Goal: Task Accomplishment & Management: Manage account settings

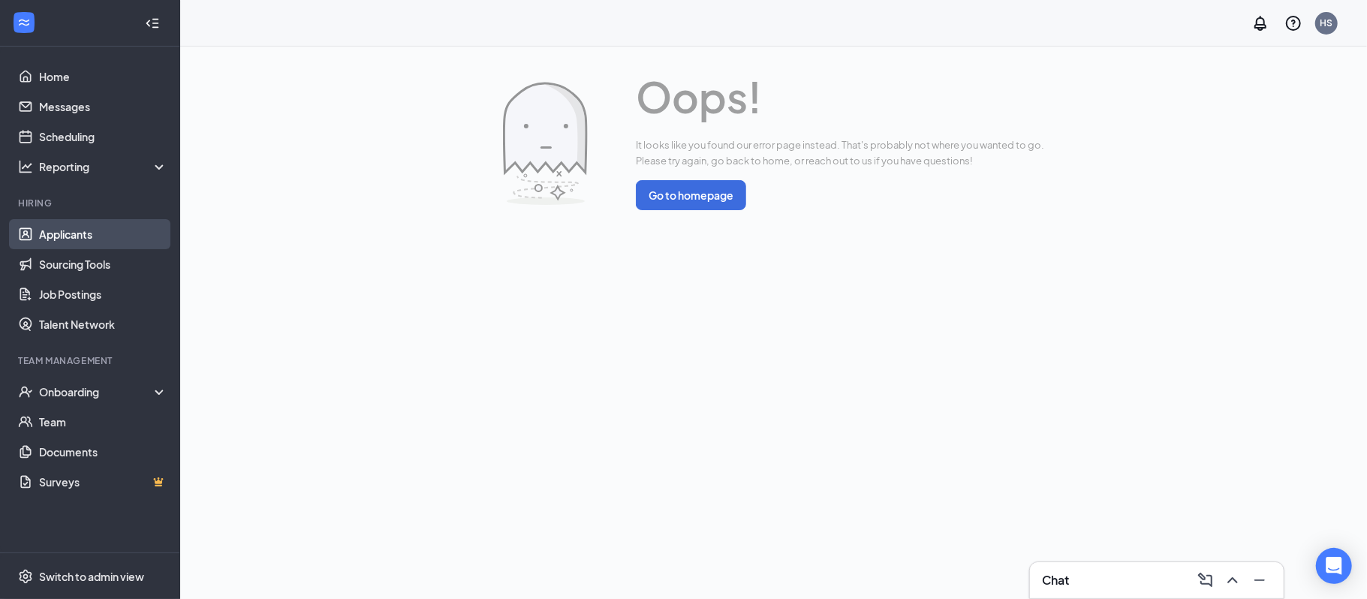
click at [59, 235] on link "Applicants" at bounding box center [103, 234] width 128 height 30
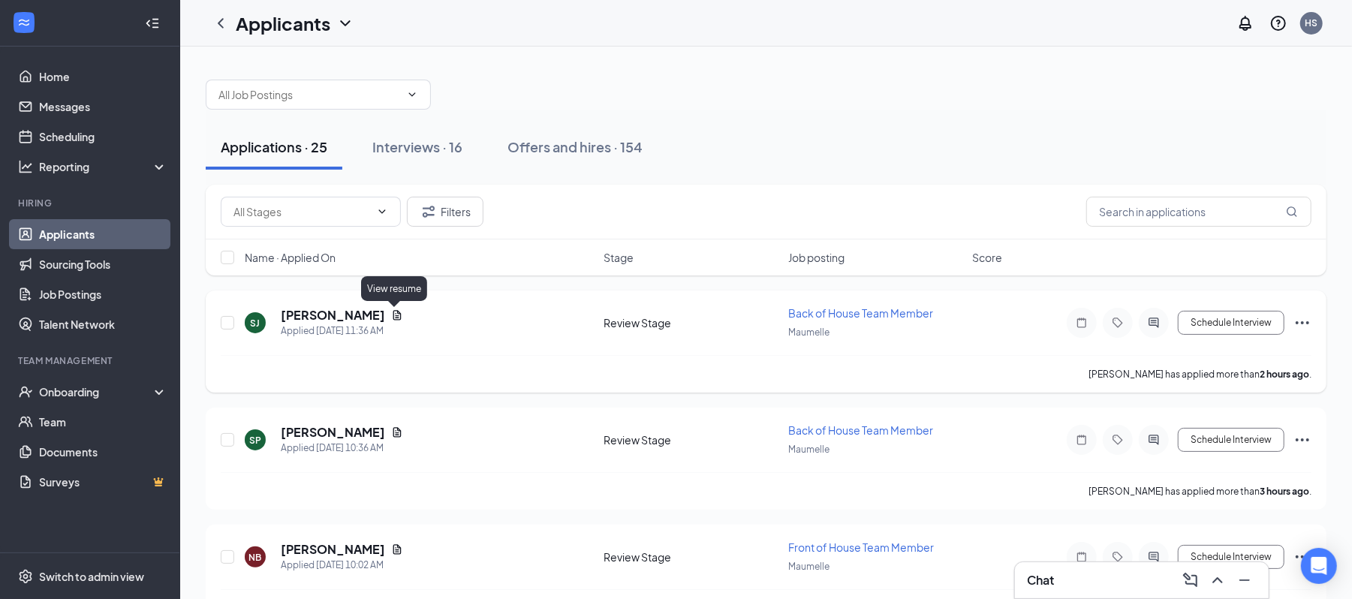
click at [393, 315] on icon "Document" at bounding box center [397, 315] width 12 height 12
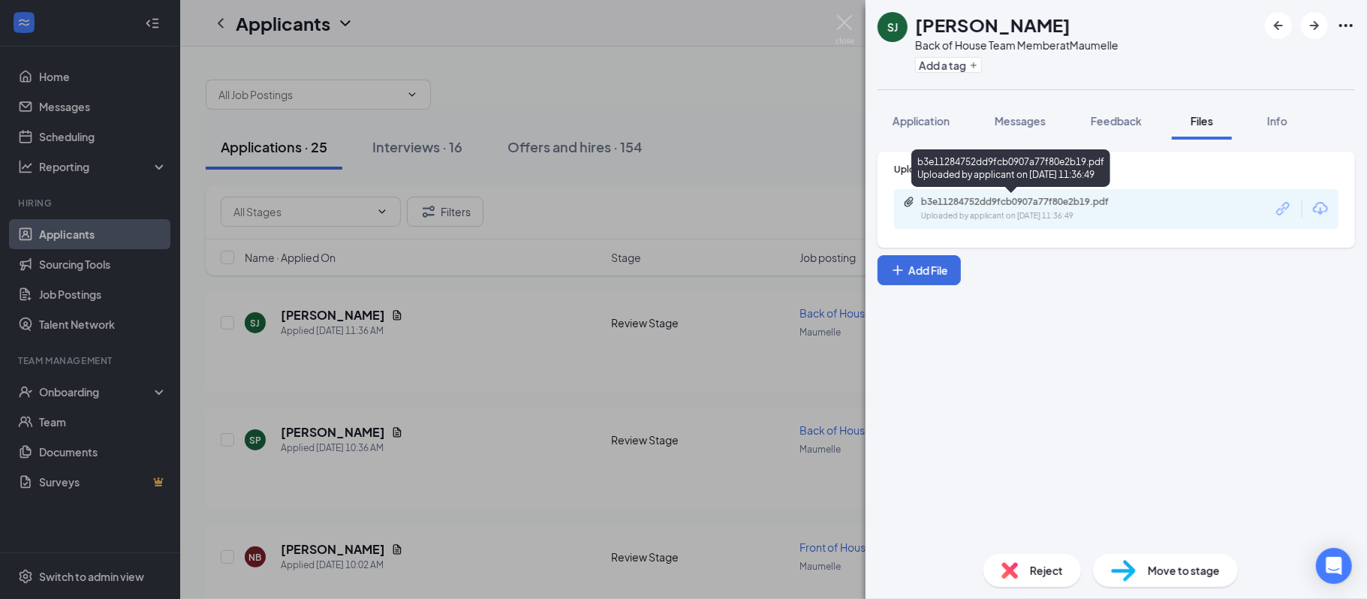
click at [1061, 212] on div "Uploaded by applicant on [DATE] 11:36:49" at bounding box center [1033, 216] width 225 height 12
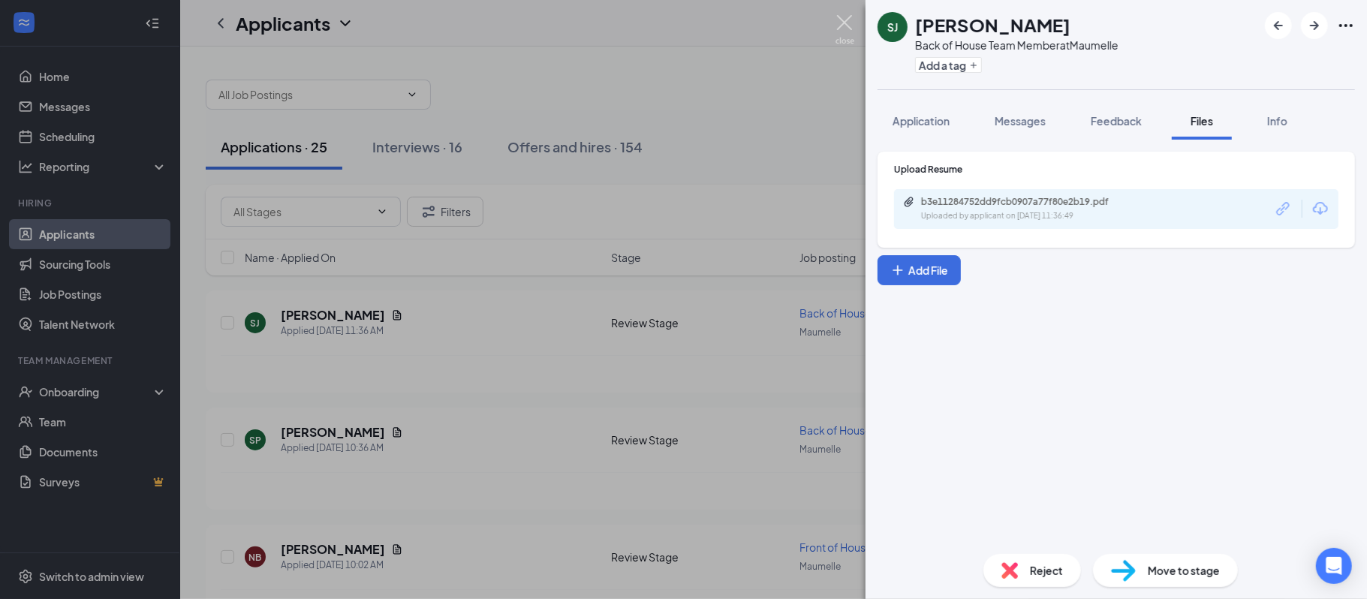
click at [848, 23] on img at bounding box center [844, 29] width 19 height 29
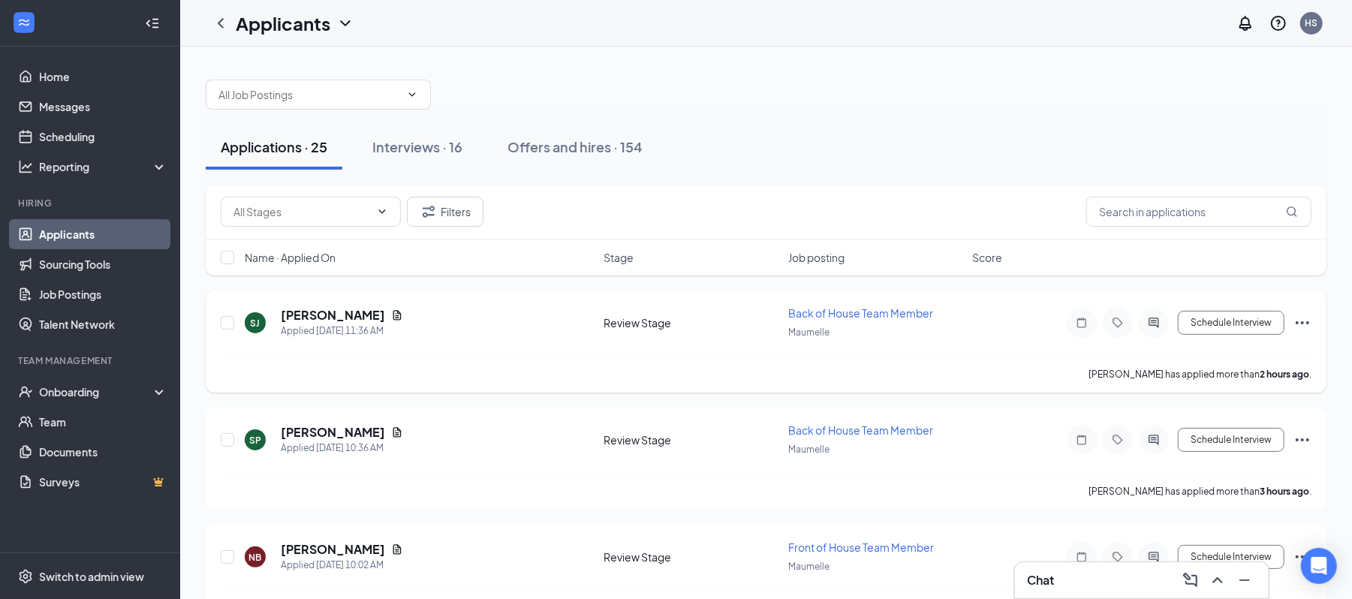
click at [1305, 323] on icon "Ellipses" at bounding box center [1302, 323] width 18 height 18
click at [814, 174] on div "Applications · 25 Interviews · 16 Offers and hires · 154" at bounding box center [766, 147] width 1121 height 75
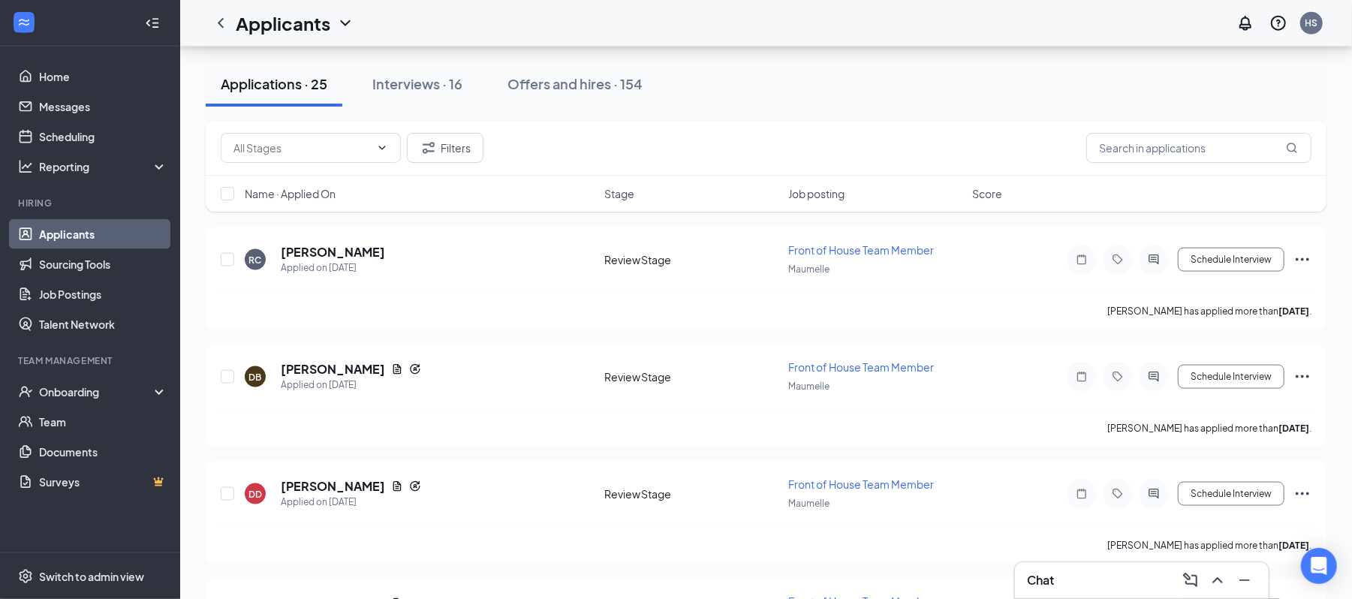
scroll to position [1353, 0]
click at [422, 95] on button "Interviews · 16" at bounding box center [417, 84] width 120 height 45
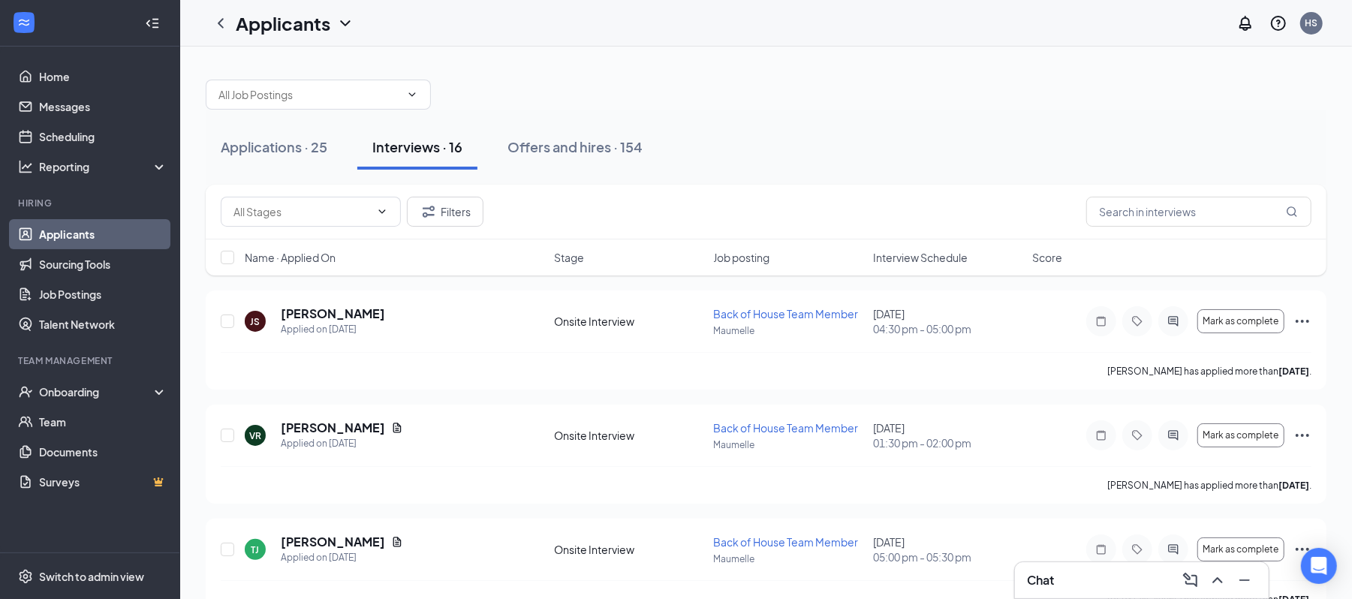
click at [914, 259] on span "Interview Schedule" at bounding box center [920, 257] width 95 height 15
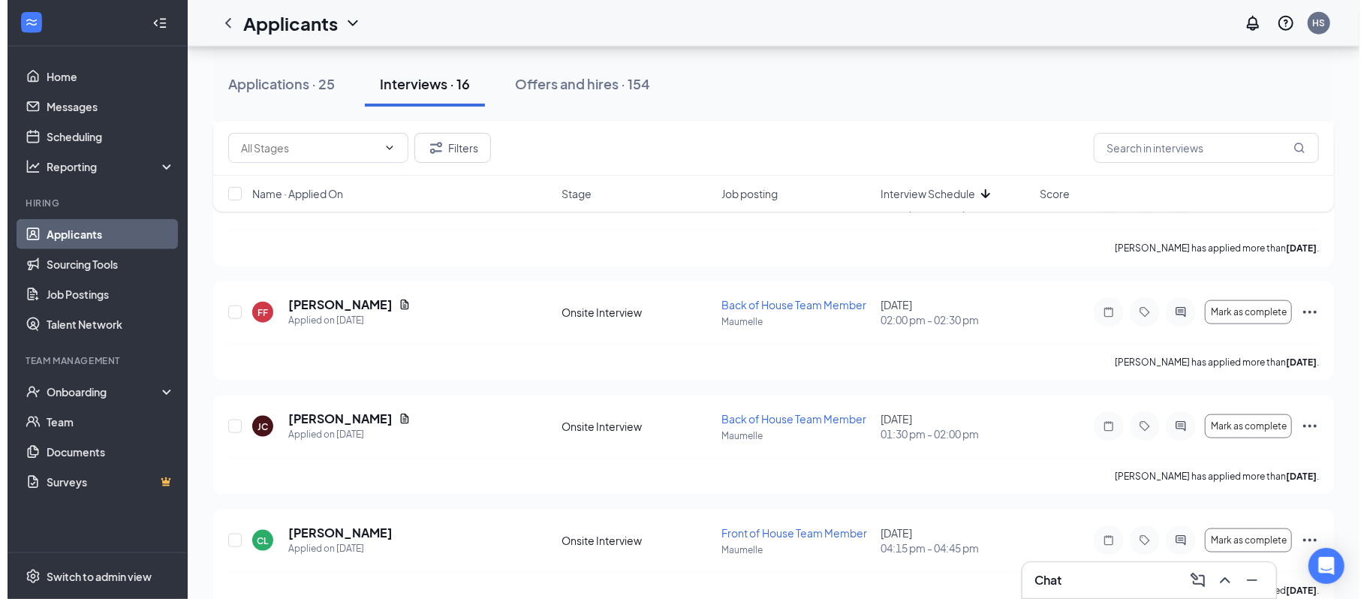
scroll to position [1150, 0]
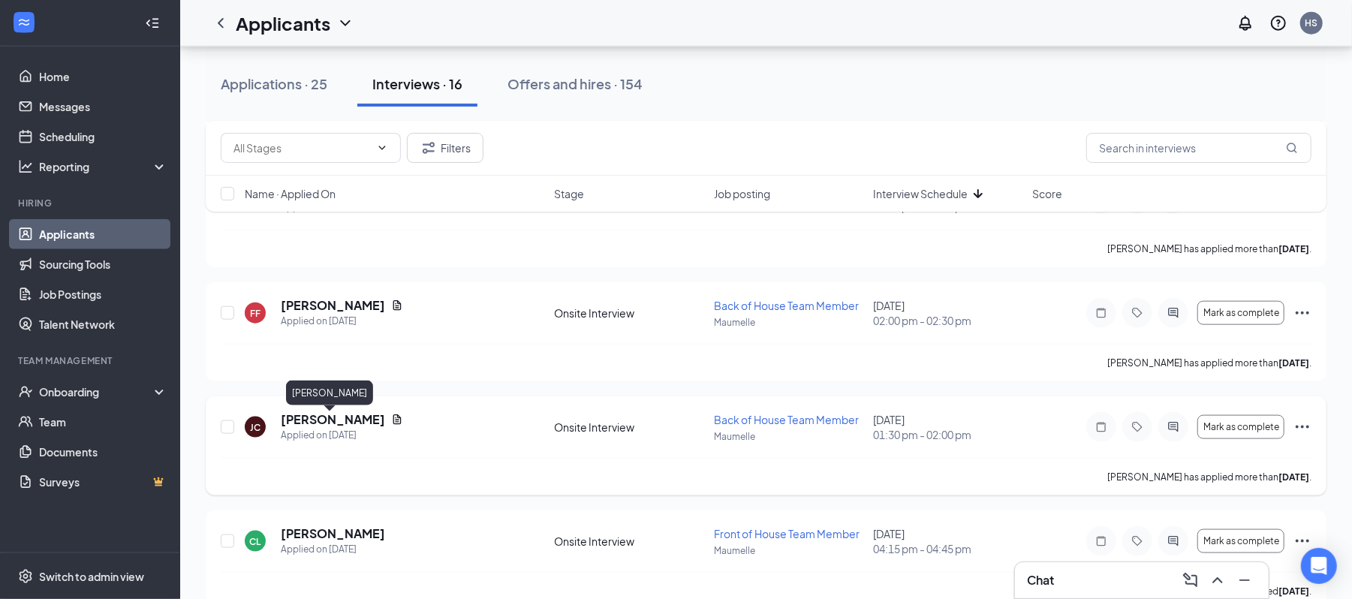
click at [352, 423] on h5 "[PERSON_NAME]" at bounding box center [333, 419] width 104 height 17
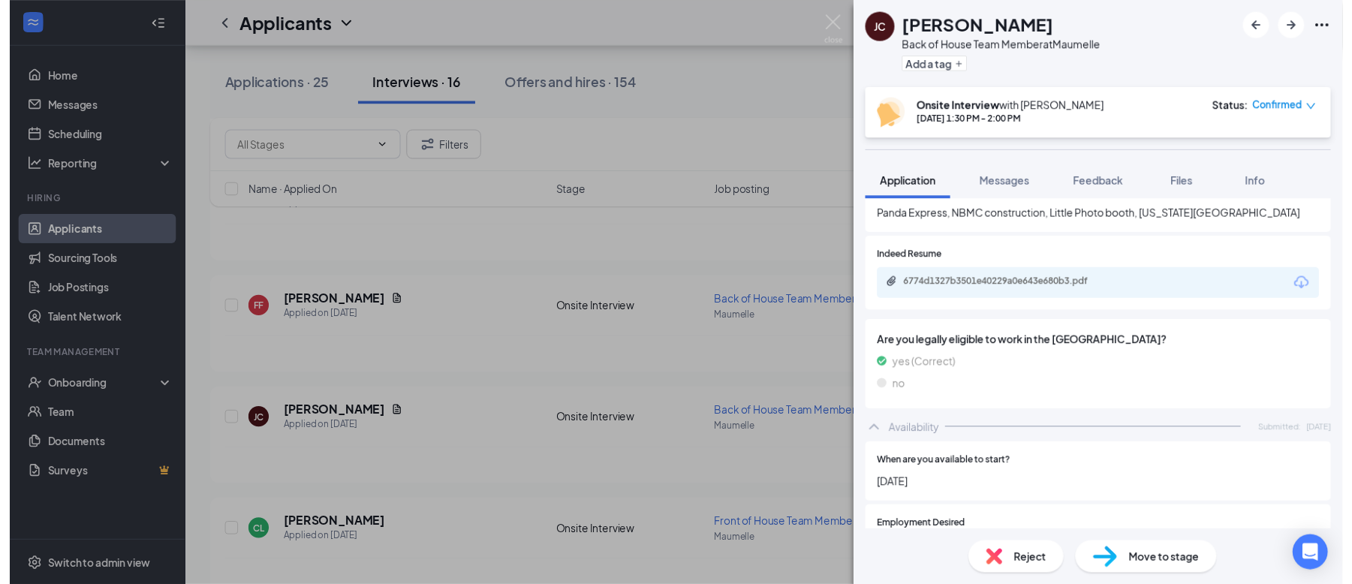
scroll to position [527, 0]
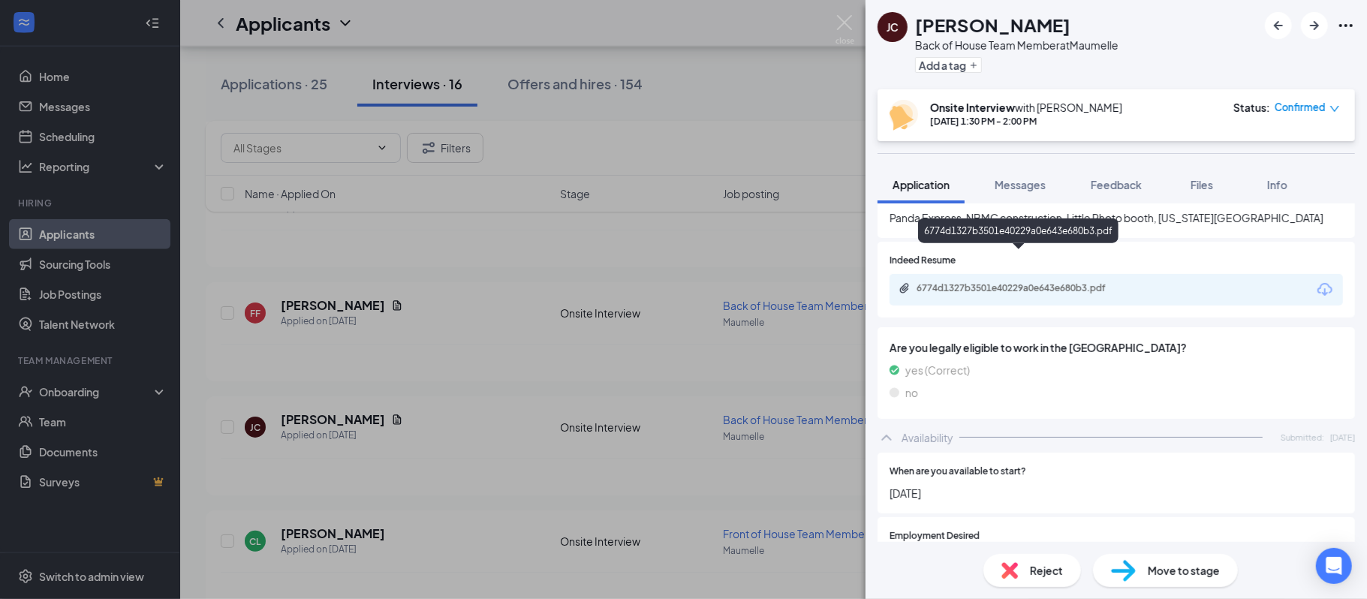
click at [986, 282] on div "6774d1327b3501e40229a0e643e680b3.pdf" at bounding box center [1022, 288] width 210 height 12
click at [847, 22] on img at bounding box center [844, 29] width 19 height 29
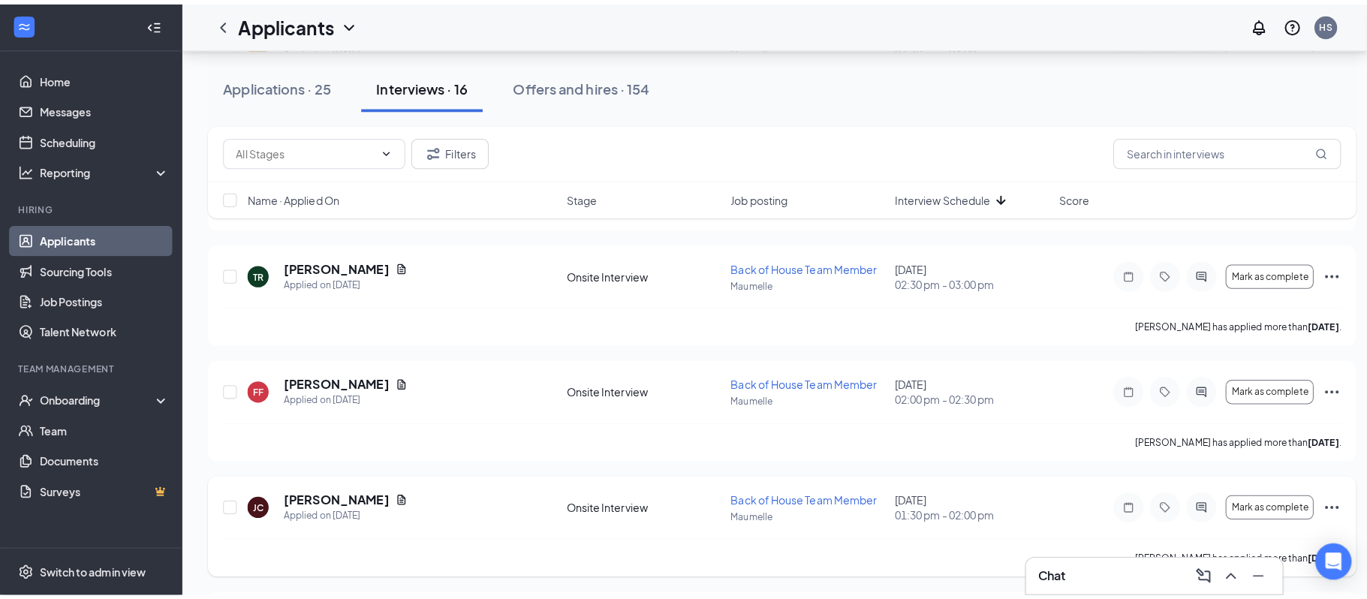
scroll to position [1073, 0]
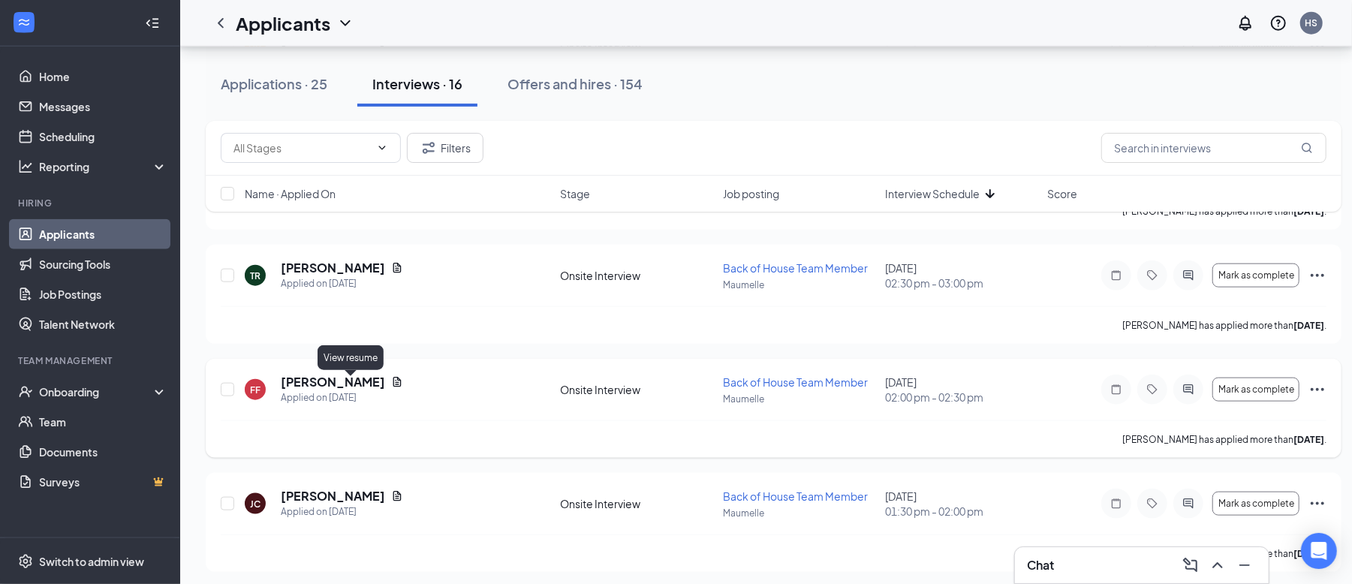
click at [391, 386] on icon "Document" at bounding box center [397, 382] width 12 height 12
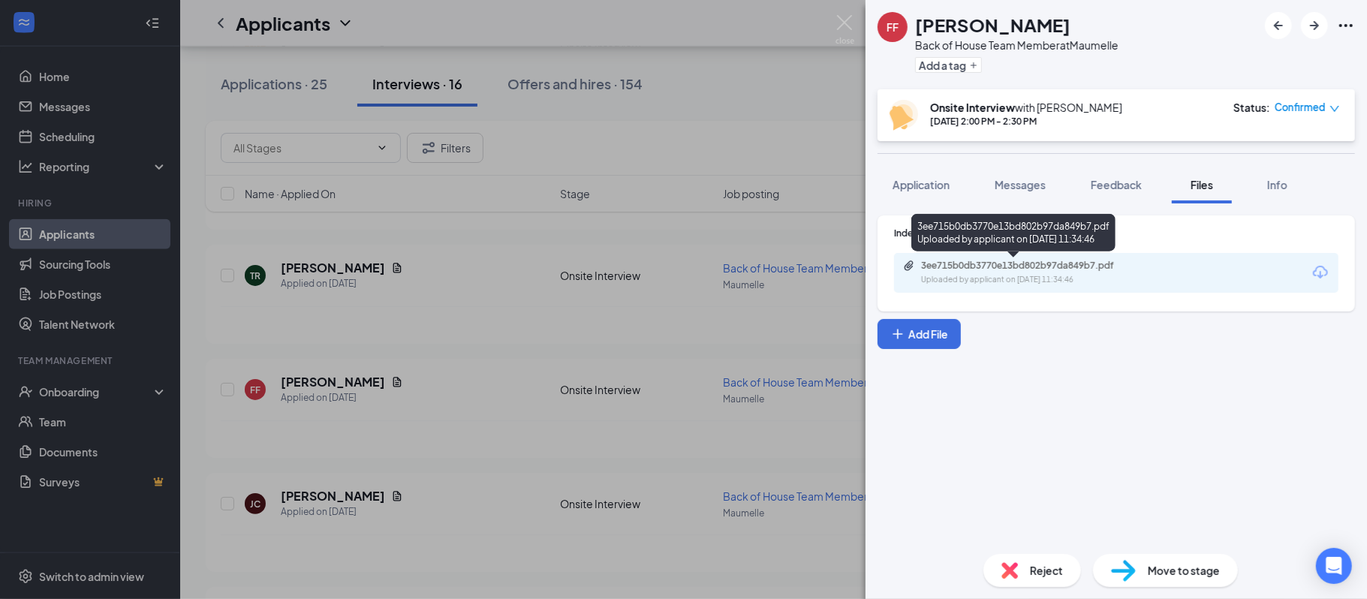
click at [1060, 275] on div "Uploaded by applicant on [DATE] 11:34:46" at bounding box center [1033, 280] width 225 height 12
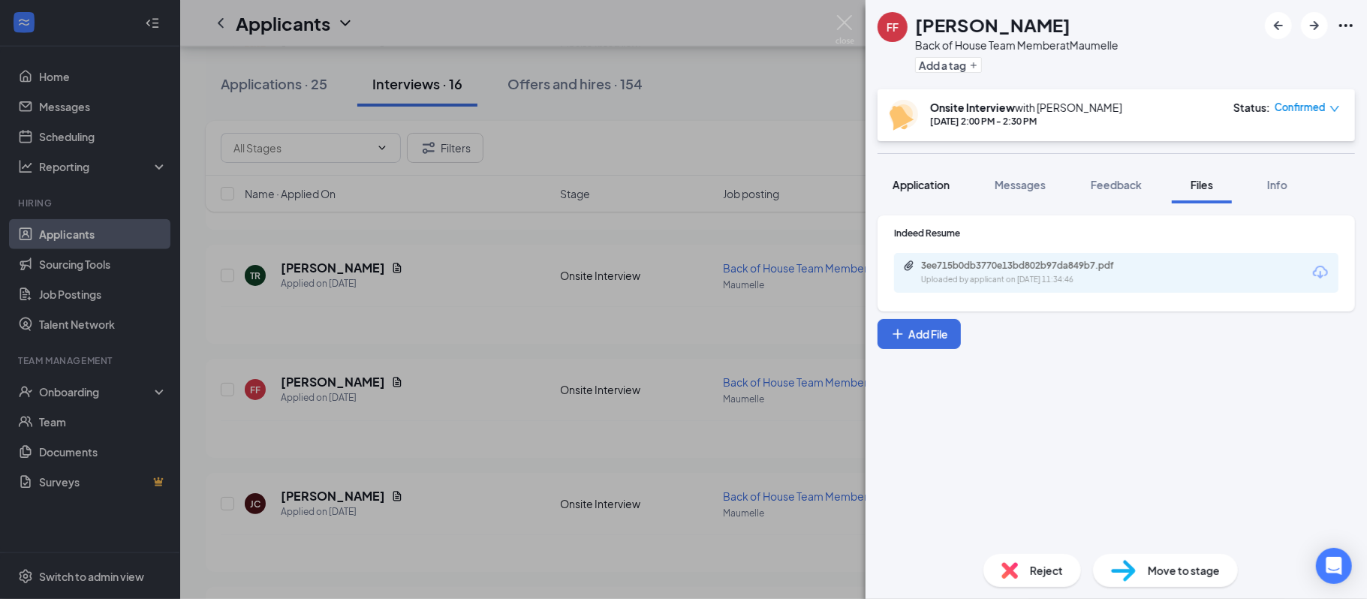
click at [905, 179] on span "Application" at bounding box center [921, 185] width 57 height 14
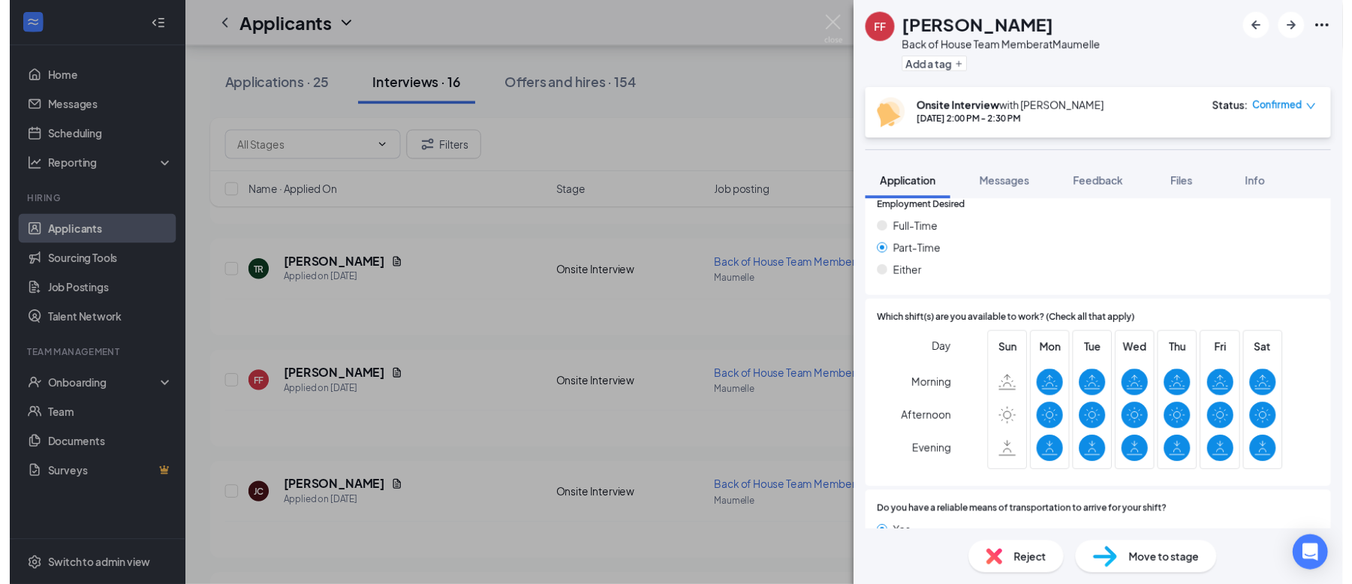
scroll to position [871, 0]
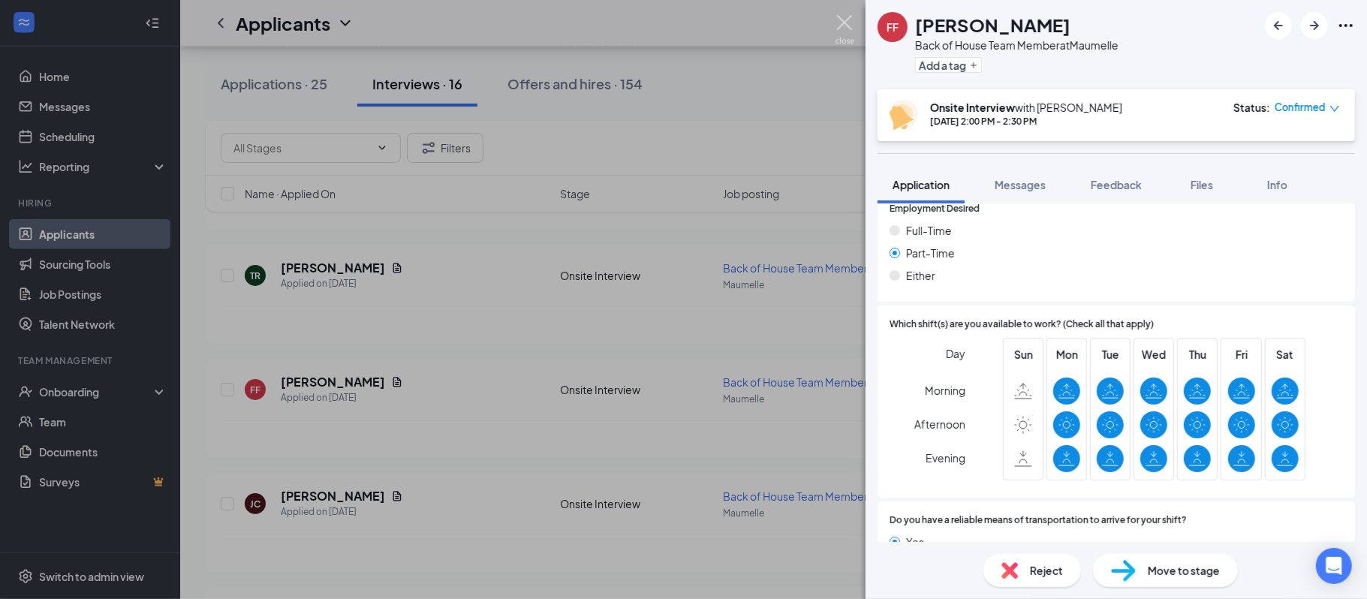
click at [842, 22] on img at bounding box center [844, 29] width 19 height 29
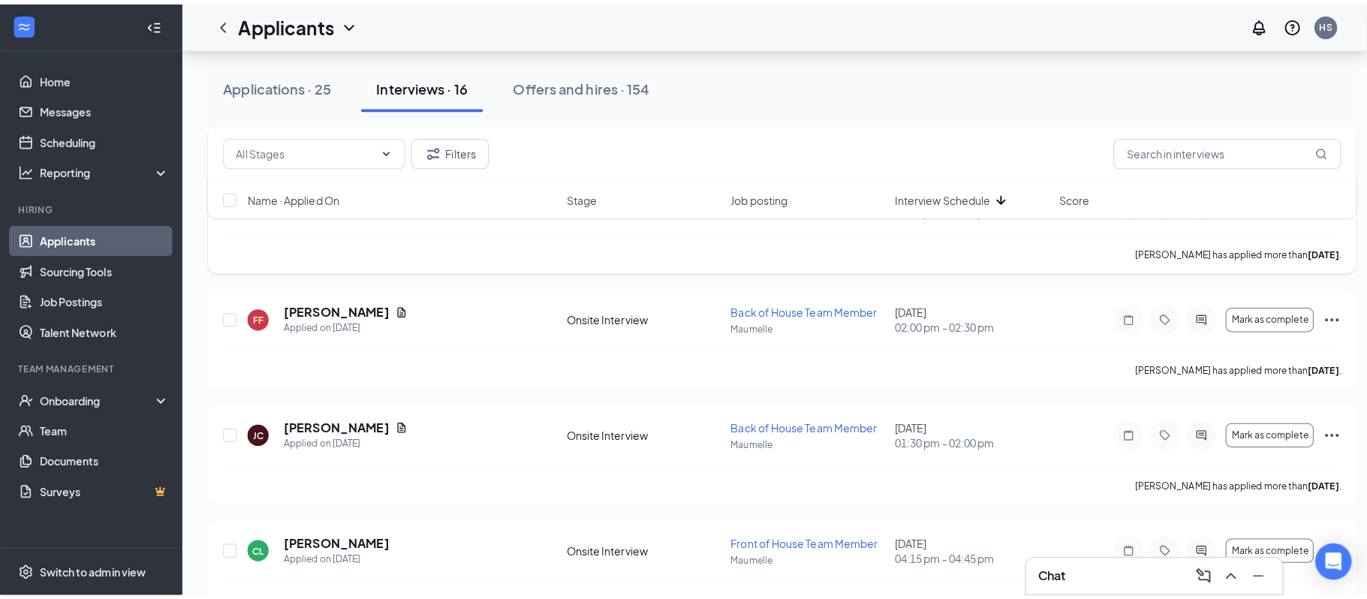
scroll to position [1148, 0]
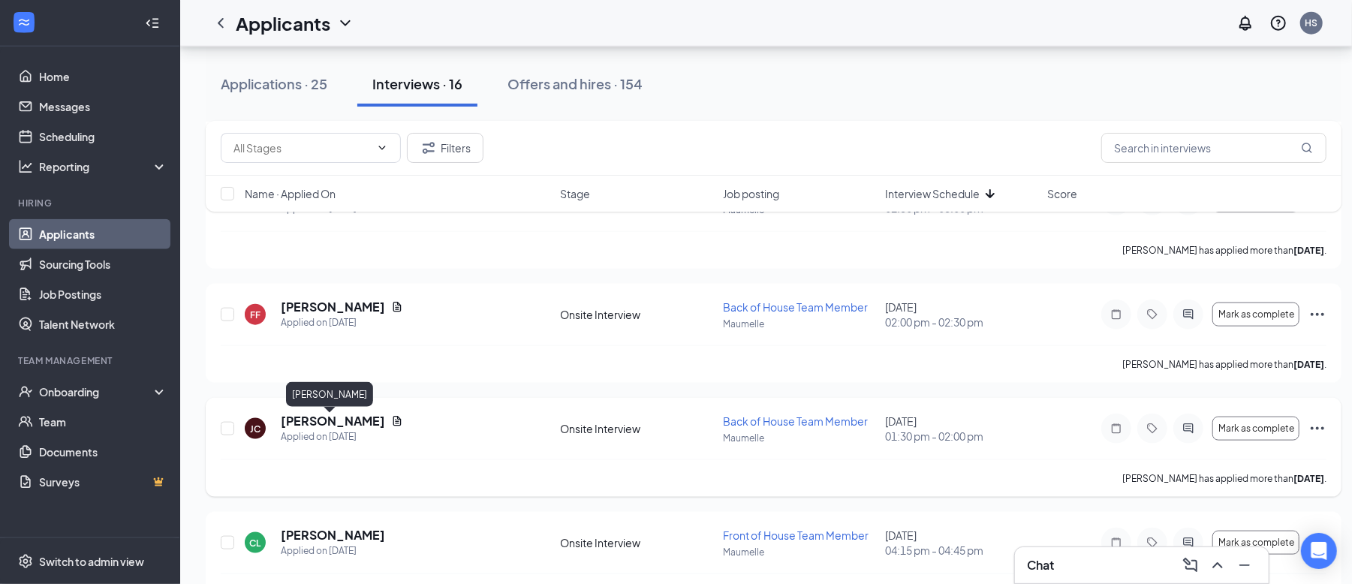
click at [343, 425] on h5 "[PERSON_NAME]" at bounding box center [333, 421] width 104 height 17
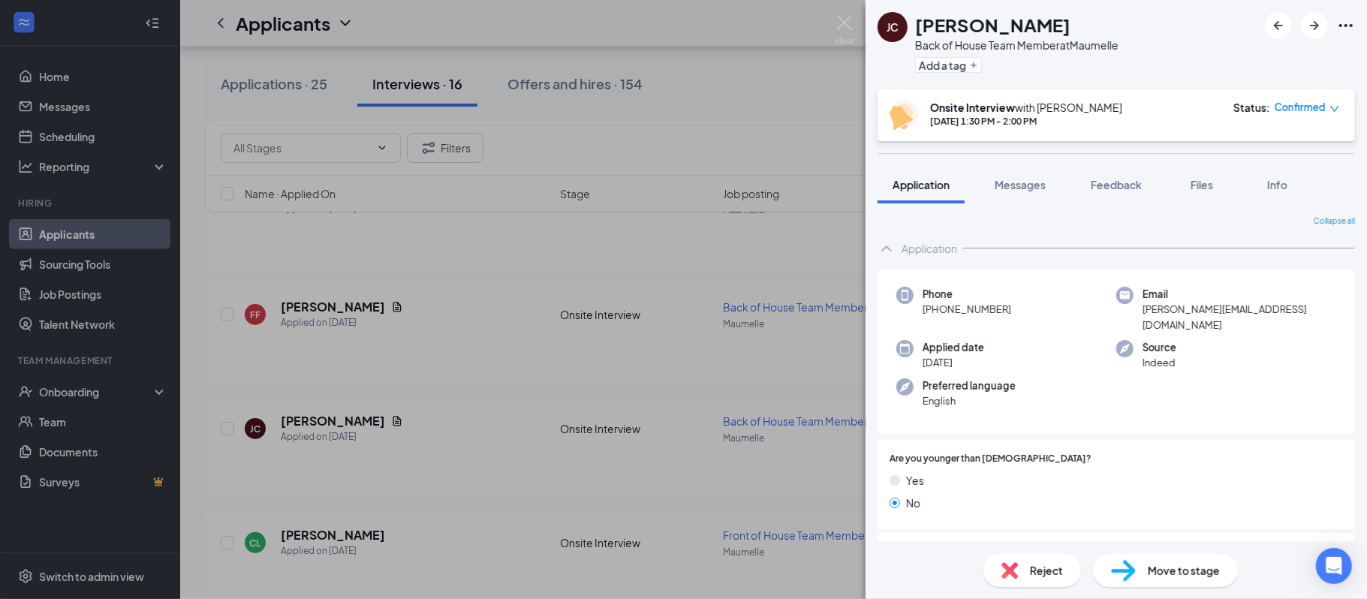
click at [1172, 569] on span "Move to stage" at bounding box center [1184, 570] width 72 height 17
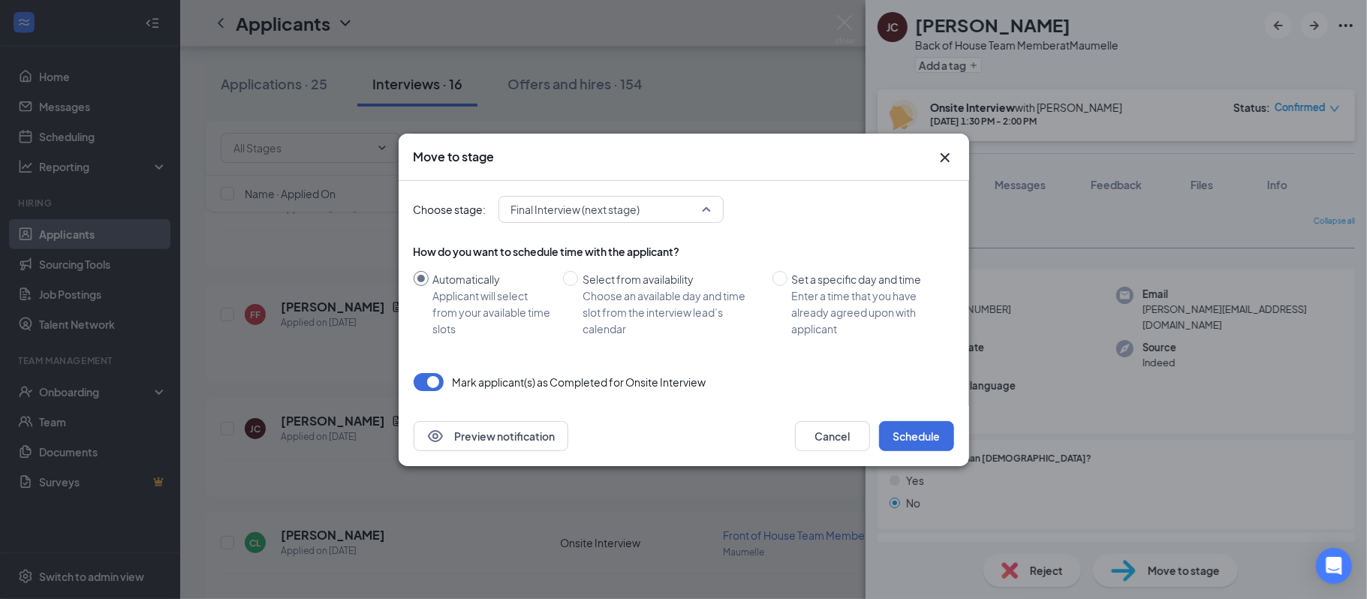
click at [689, 214] on span "Final Interview (next stage)" at bounding box center [604, 209] width 186 height 23
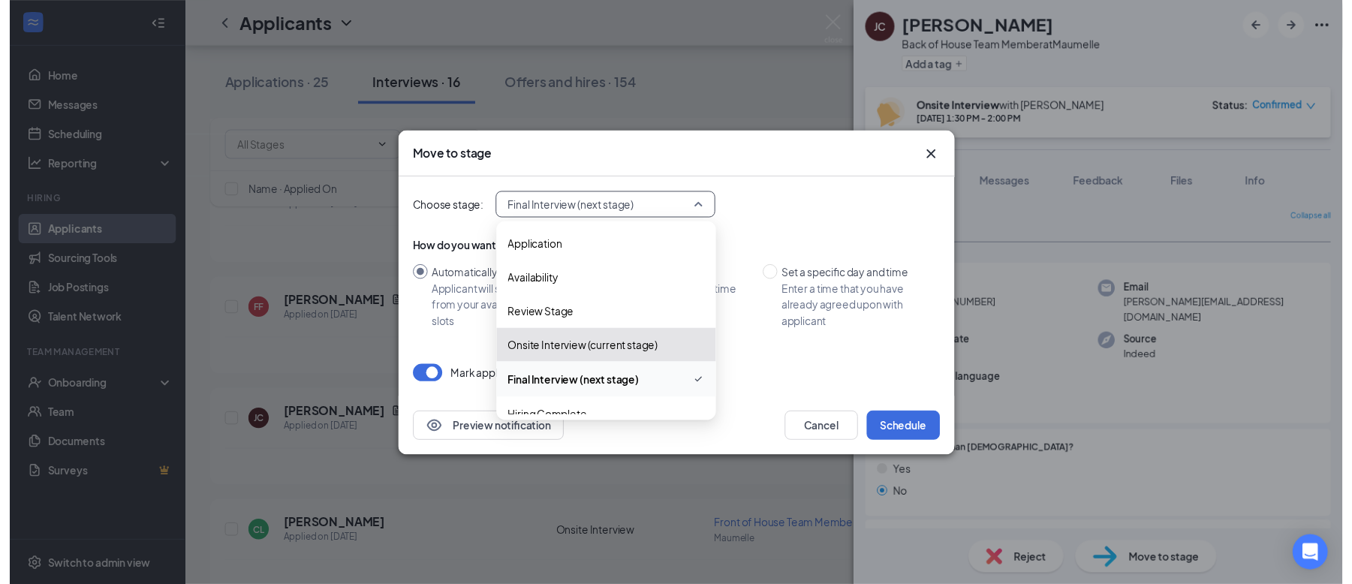
scroll to position [16, 0]
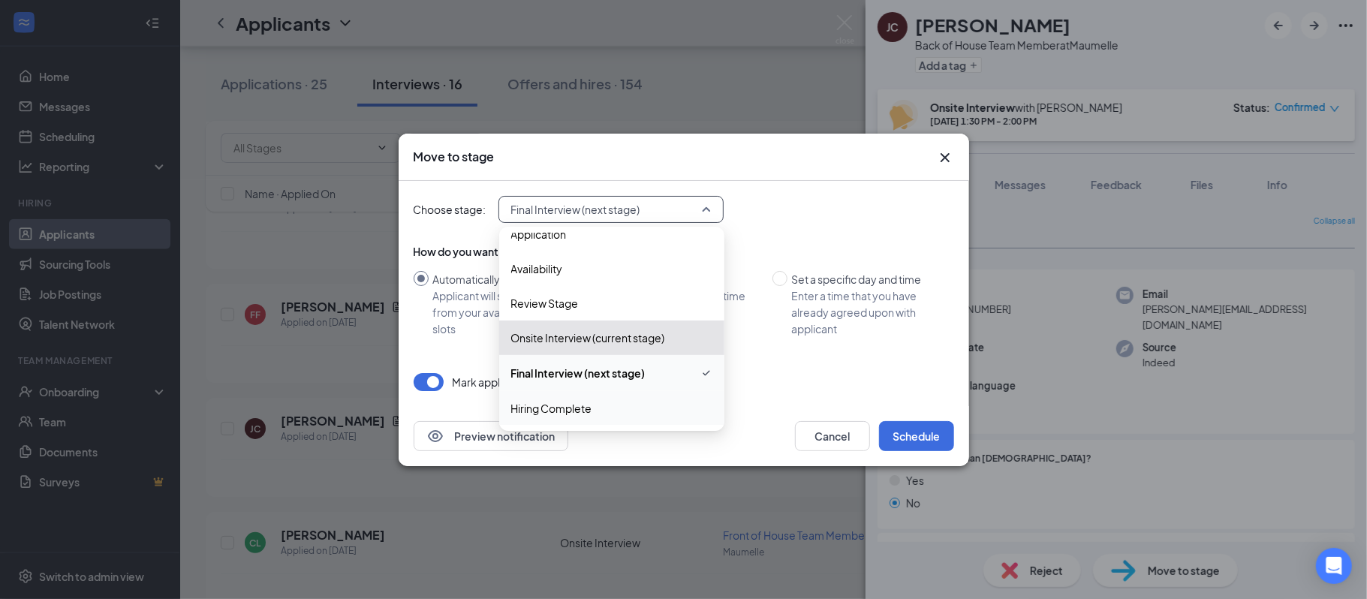
click at [557, 410] on span "Hiring Complete" at bounding box center [551, 408] width 81 height 17
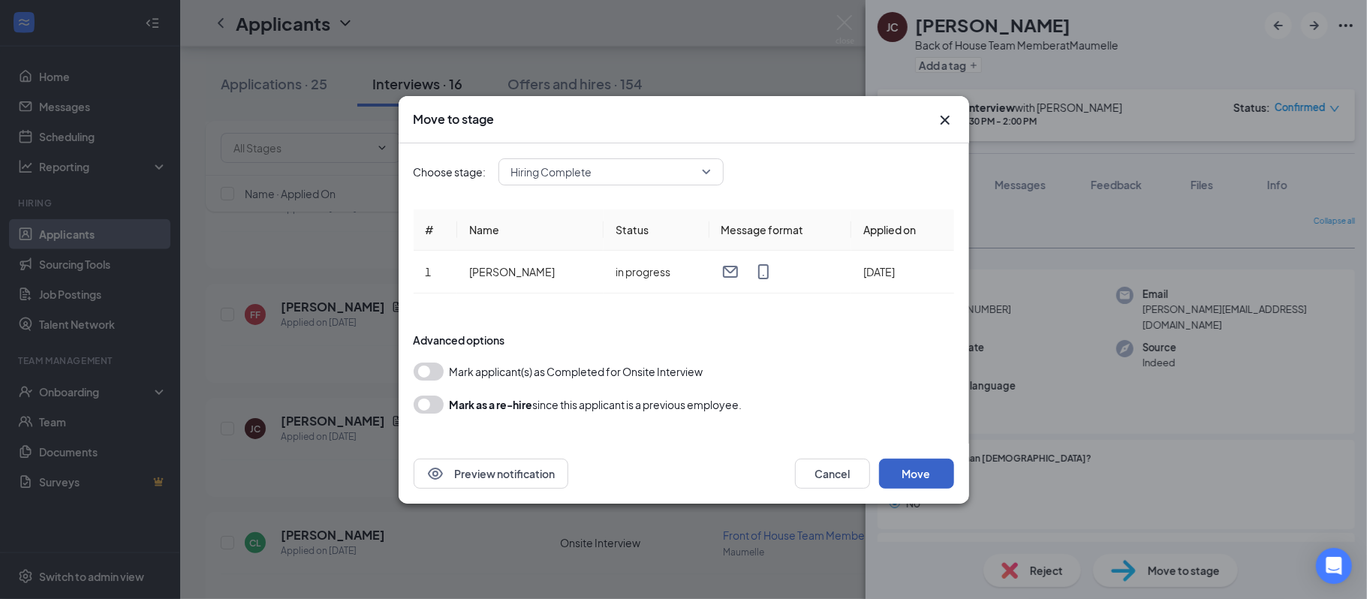
click at [902, 480] on button "Move" at bounding box center [916, 474] width 75 height 30
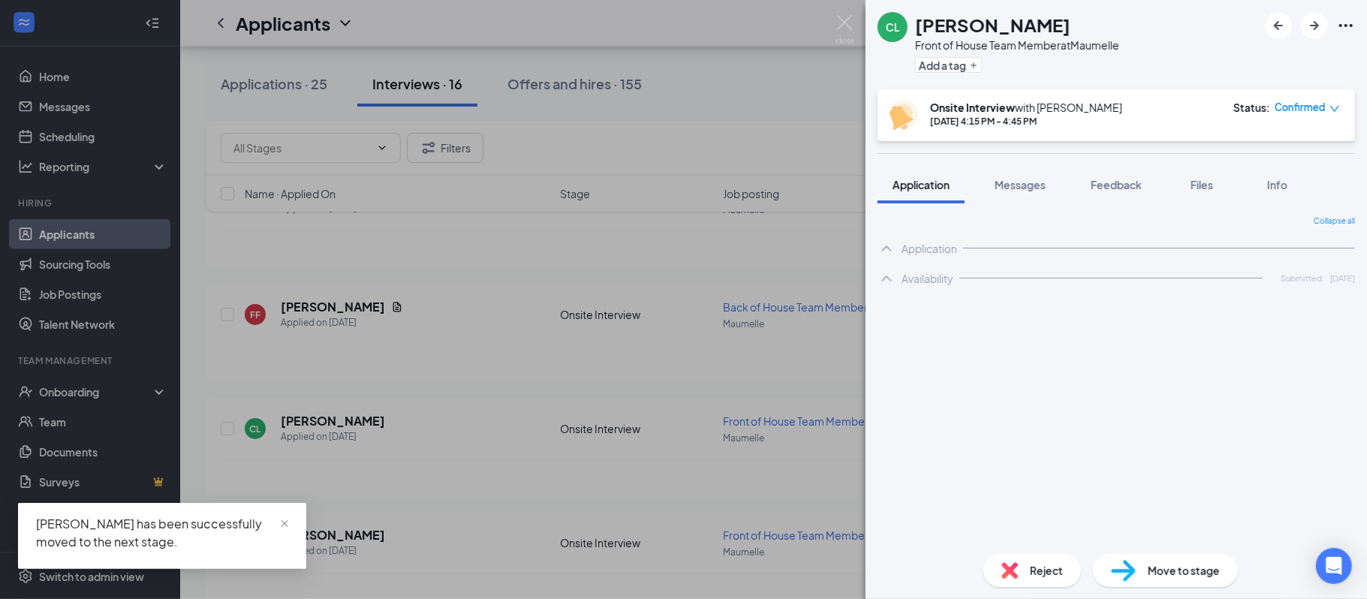
click at [835, 26] on div "CL [PERSON_NAME] Front of House Team Member at [GEOGRAPHIC_DATA] Add a tag Onsi…" at bounding box center [683, 299] width 1367 height 599
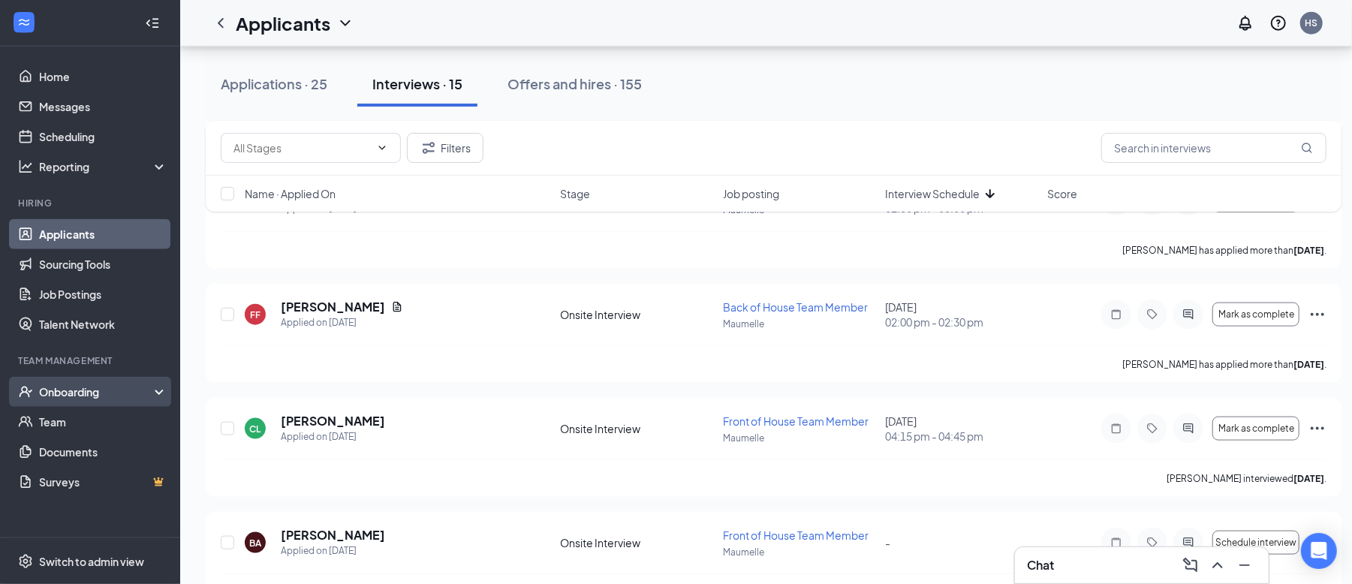
click at [152, 386] on div "Onboarding" at bounding box center [97, 391] width 116 height 15
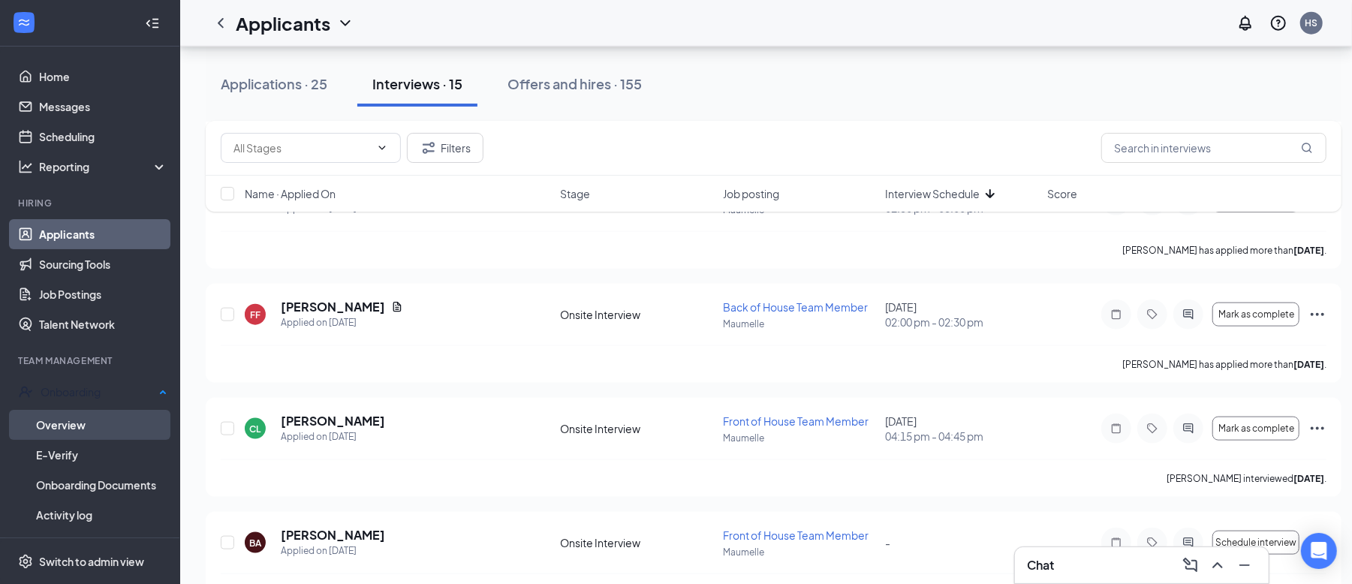
click at [121, 410] on link "Overview" at bounding box center [101, 425] width 131 height 30
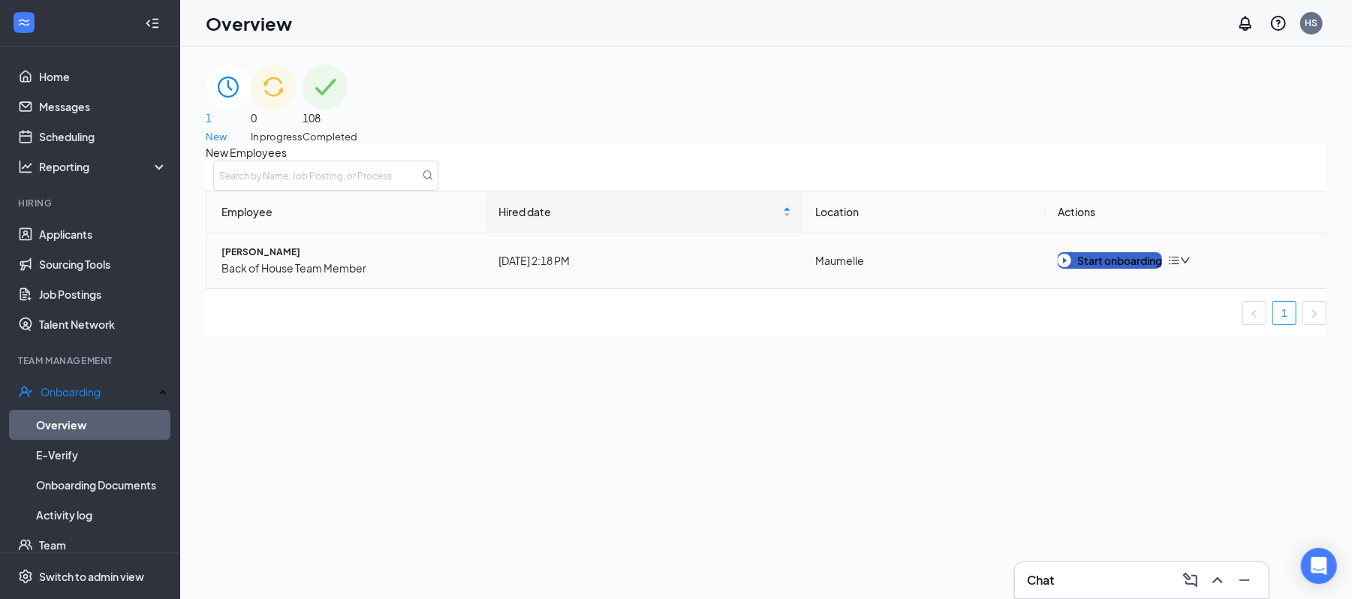
click at [1091, 269] on div "Start onboarding" at bounding box center [1110, 260] width 104 height 17
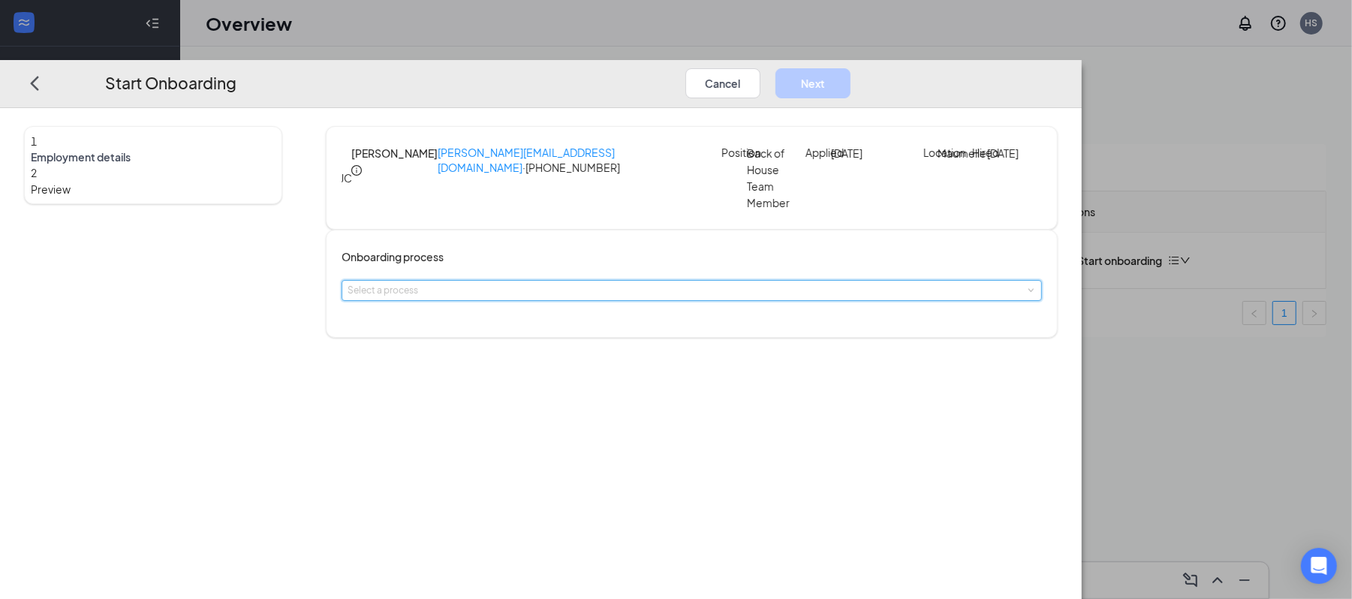
click at [592, 300] on div "Select a process" at bounding box center [692, 291] width 688 height 20
click at [542, 338] on span "Onboarding Process" at bounding box center [521, 337] width 102 height 14
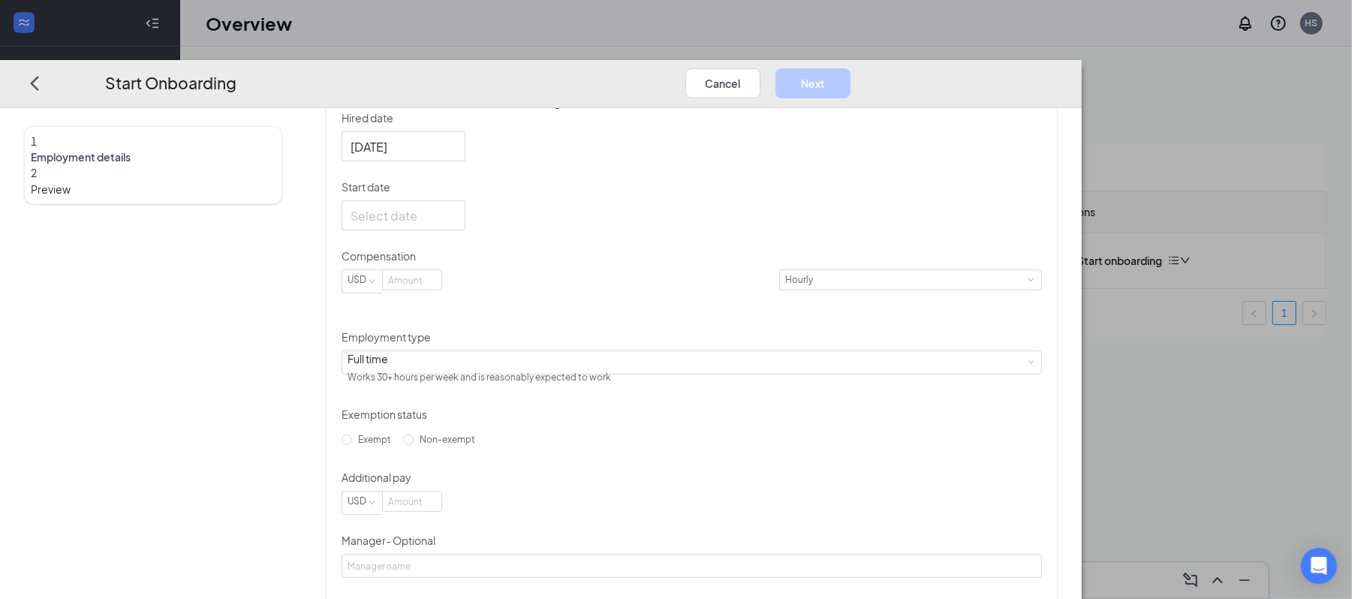
scroll to position [298, 0]
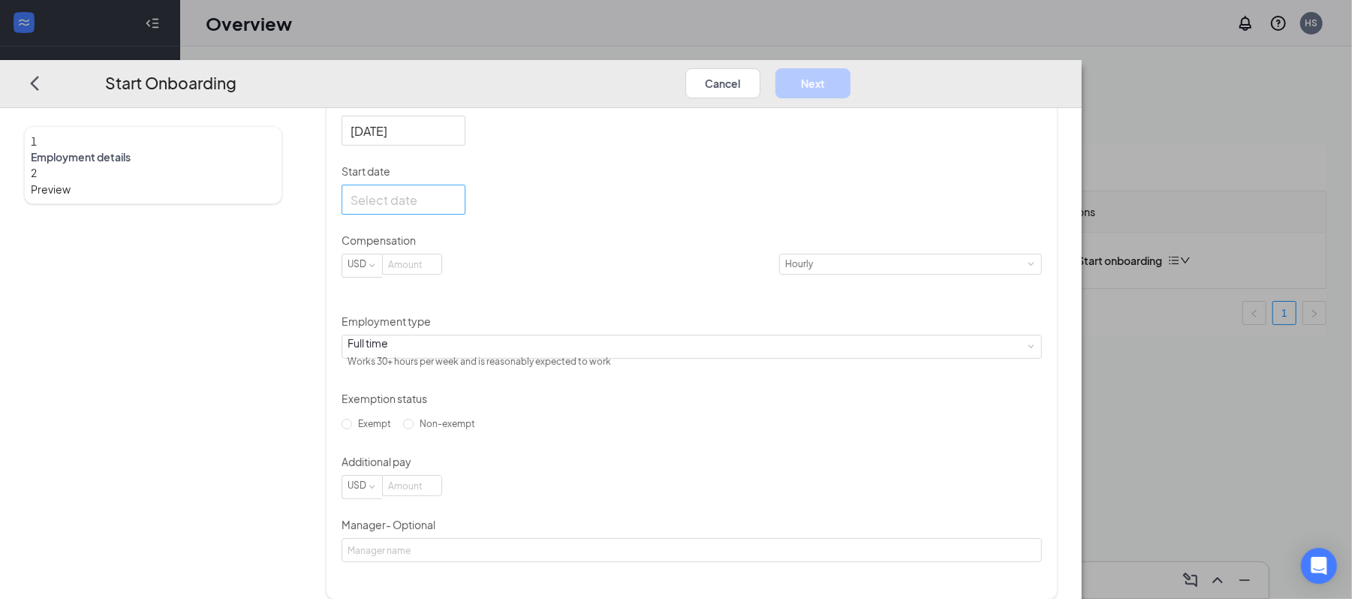
click at [456, 209] on div at bounding box center [404, 199] width 106 height 19
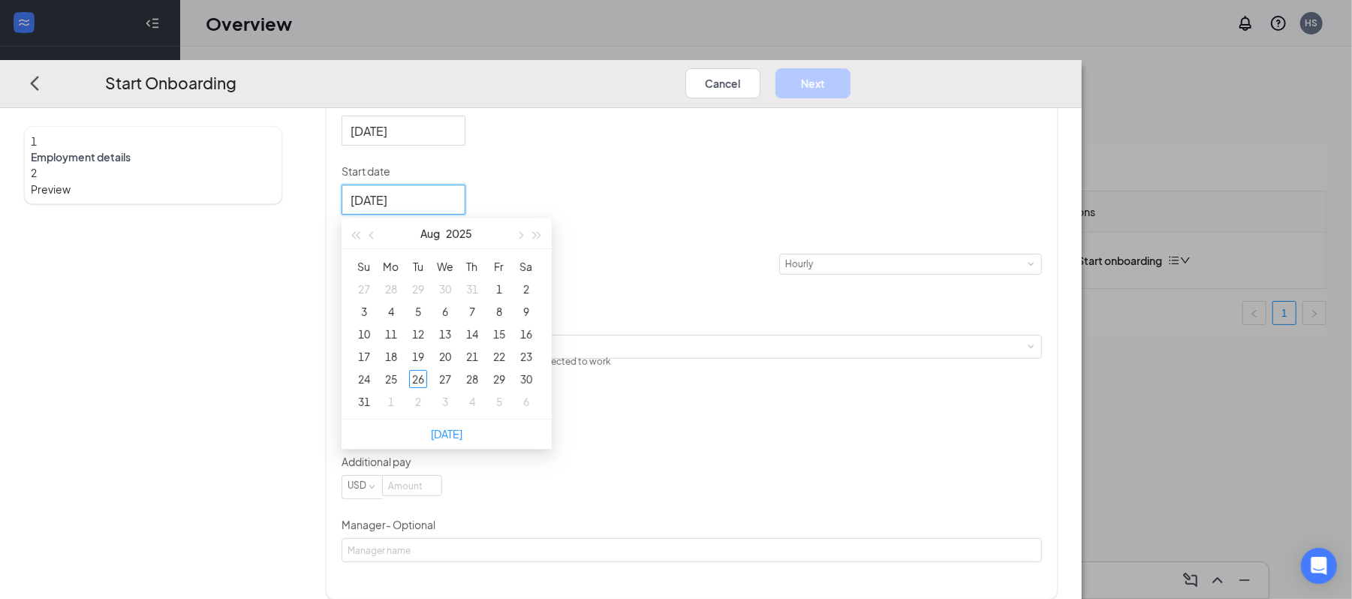
type input "[DATE]"
click at [454, 388] on div "27" at bounding box center [445, 379] width 18 height 18
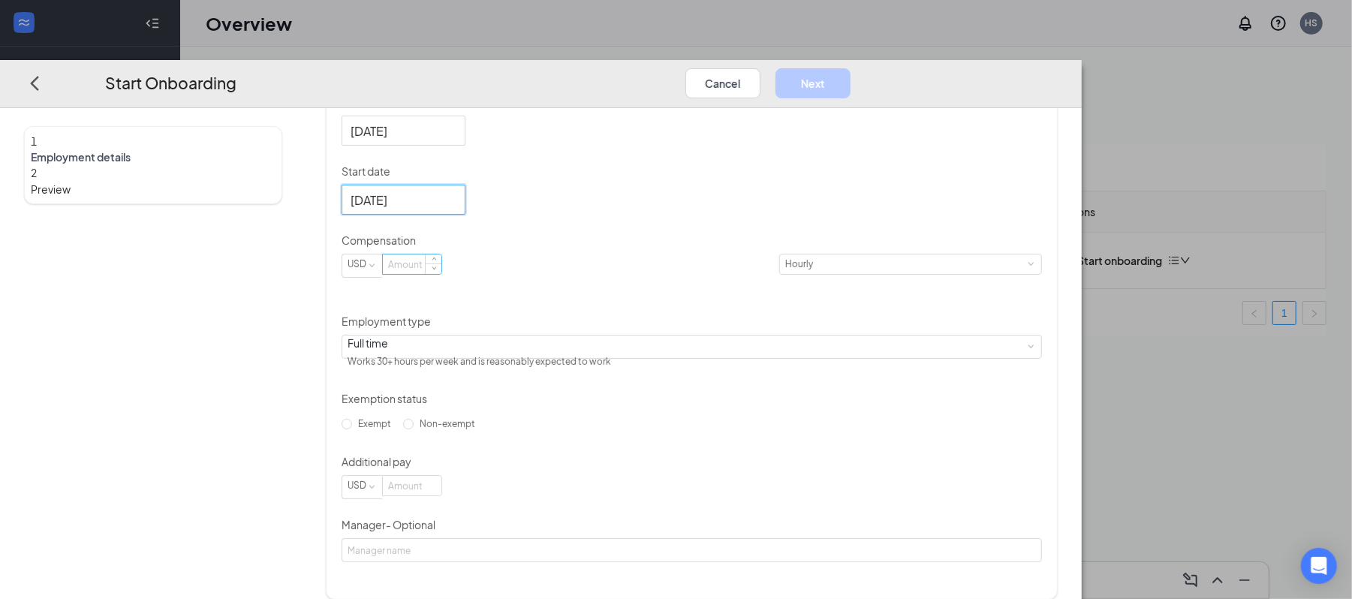
click at [441, 274] on input at bounding box center [412, 264] width 59 height 20
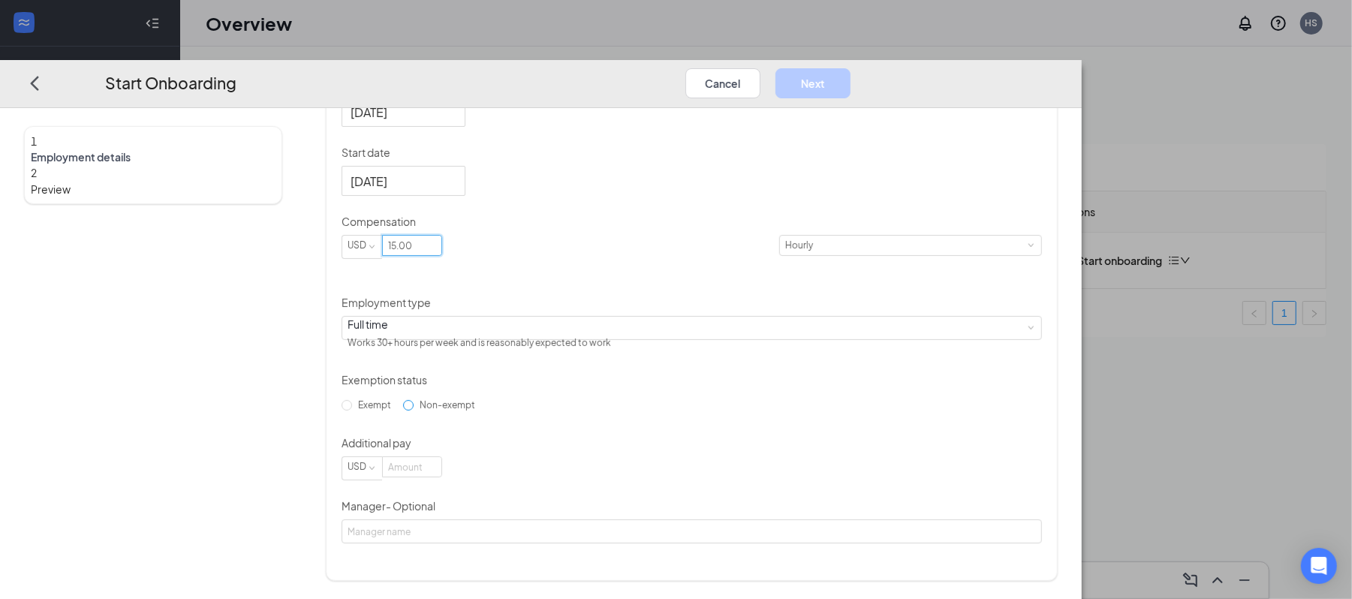
type input "15"
click at [468, 409] on span "Non-exempt" at bounding box center [448, 404] width 68 height 11
click at [414, 409] on input "Non-exempt" at bounding box center [408, 405] width 11 height 11
radio input "true"
click at [441, 472] on input at bounding box center [412, 467] width 59 height 20
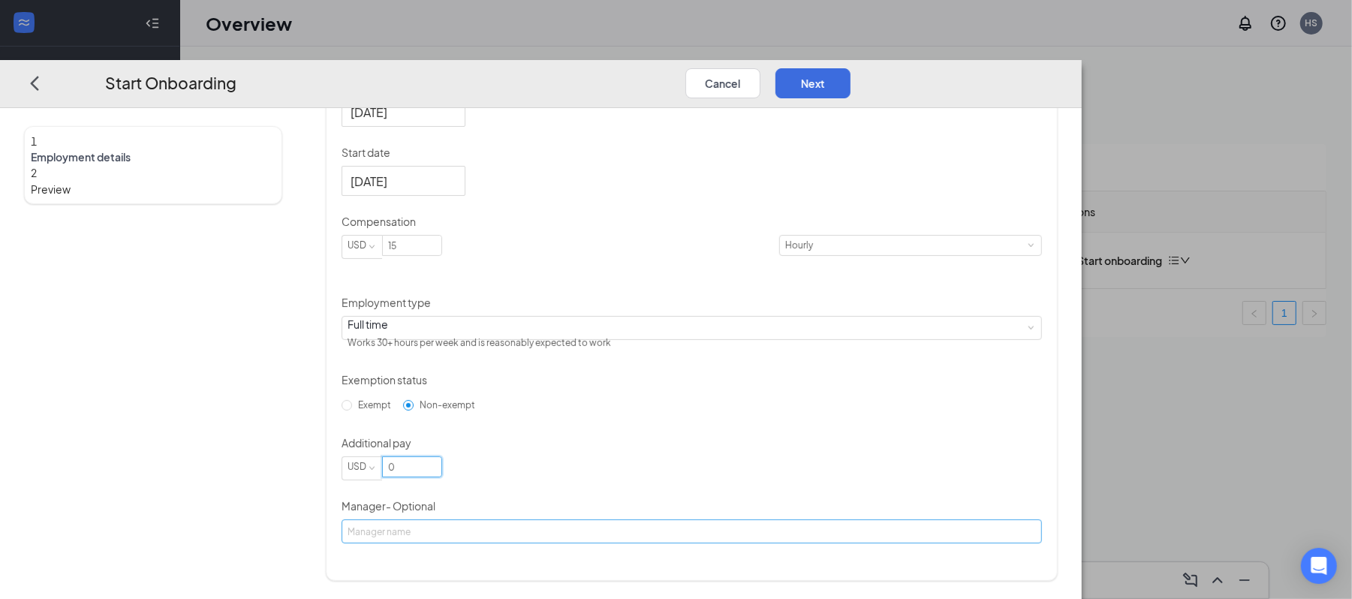
type input "0"
click at [512, 543] on input "Manager - Optional" at bounding box center [692, 531] width 700 height 24
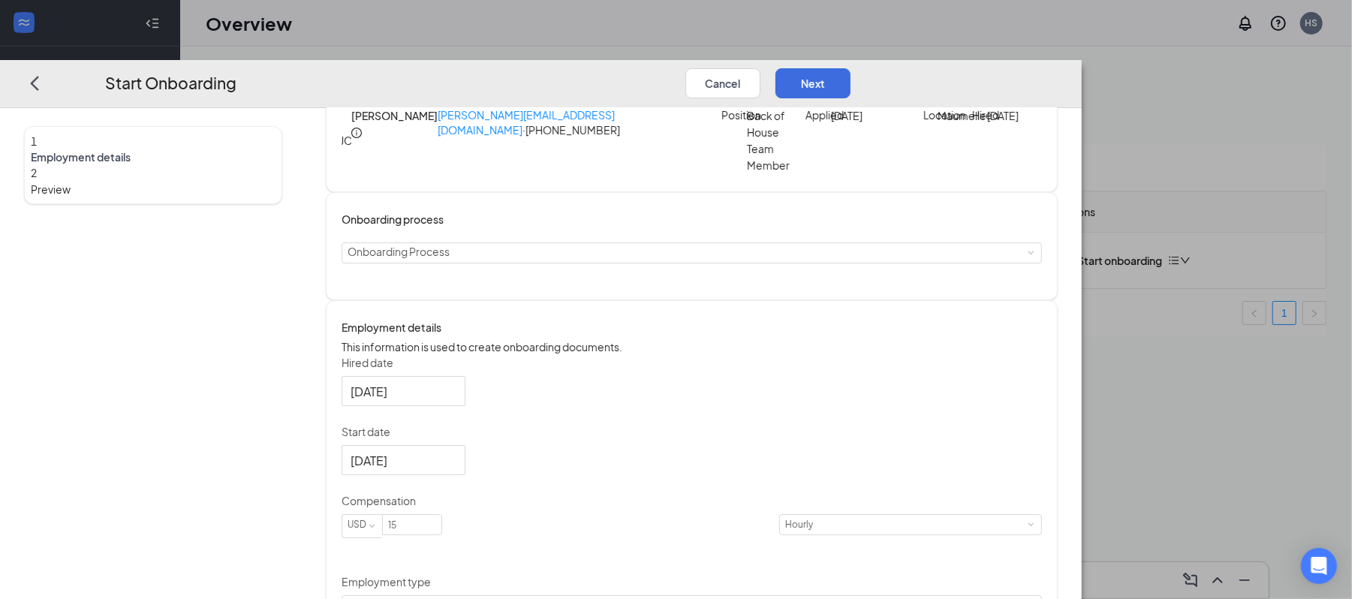
scroll to position [36, 0]
type input "[PERSON_NAME]"
click at [850, 68] on button "Next" at bounding box center [812, 83] width 75 height 30
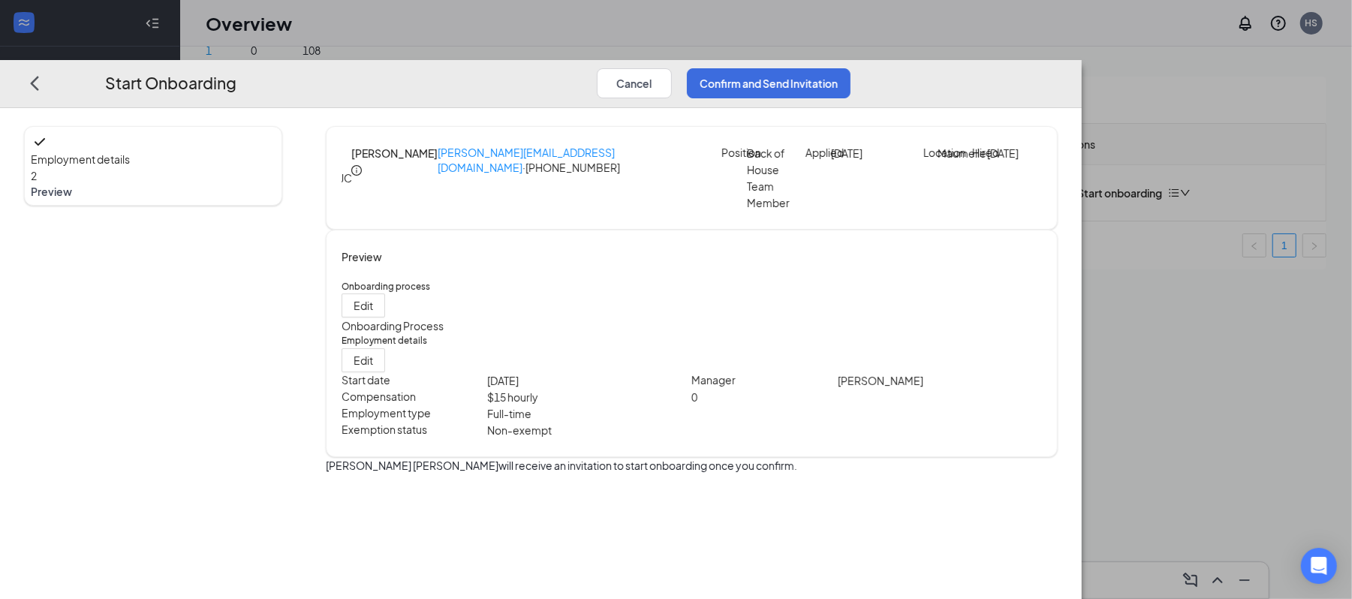
scroll to position [0, 0]
click at [850, 68] on button "Confirm and Send Invitation" at bounding box center [769, 83] width 164 height 30
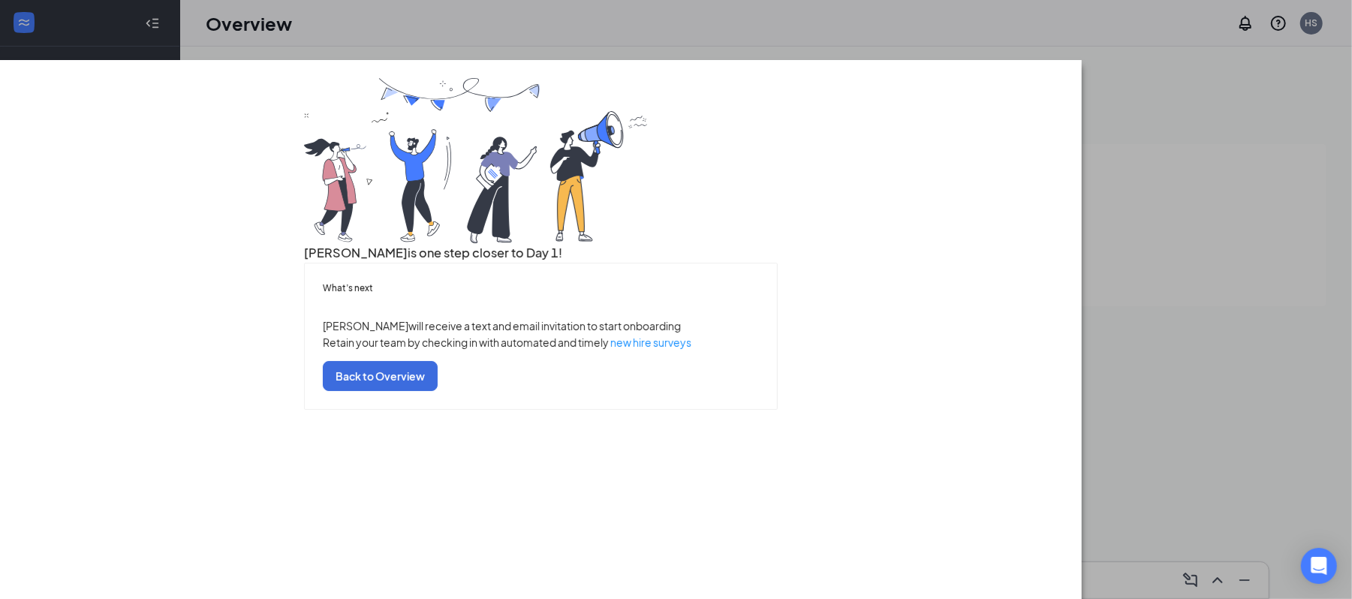
click at [662, 355] on div "[PERSON_NAME] is one step closer to Day 1! What’s next [PERSON_NAME] will recei…" at bounding box center [541, 244] width 474 height 332
click at [438, 391] on button "Back to Overview" at bounding box center [380, 376] width 115 height 30
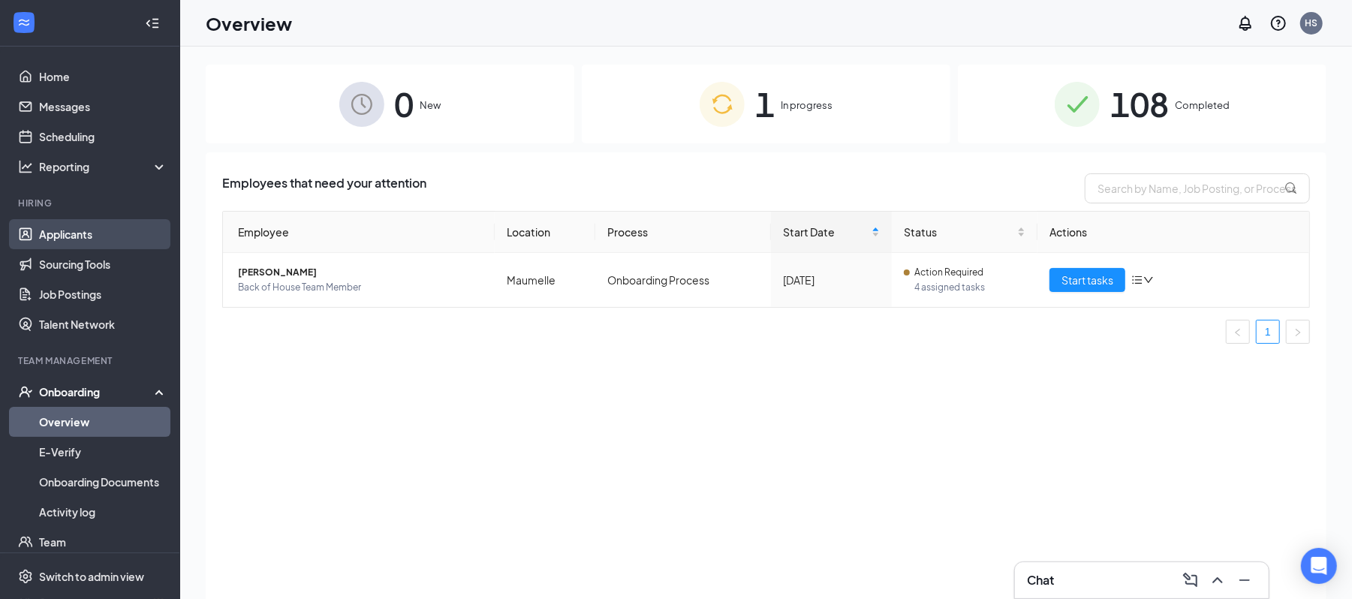
click at [66, 226] on link "Applicants" at bounding box center [103, 234] width 128 height 30
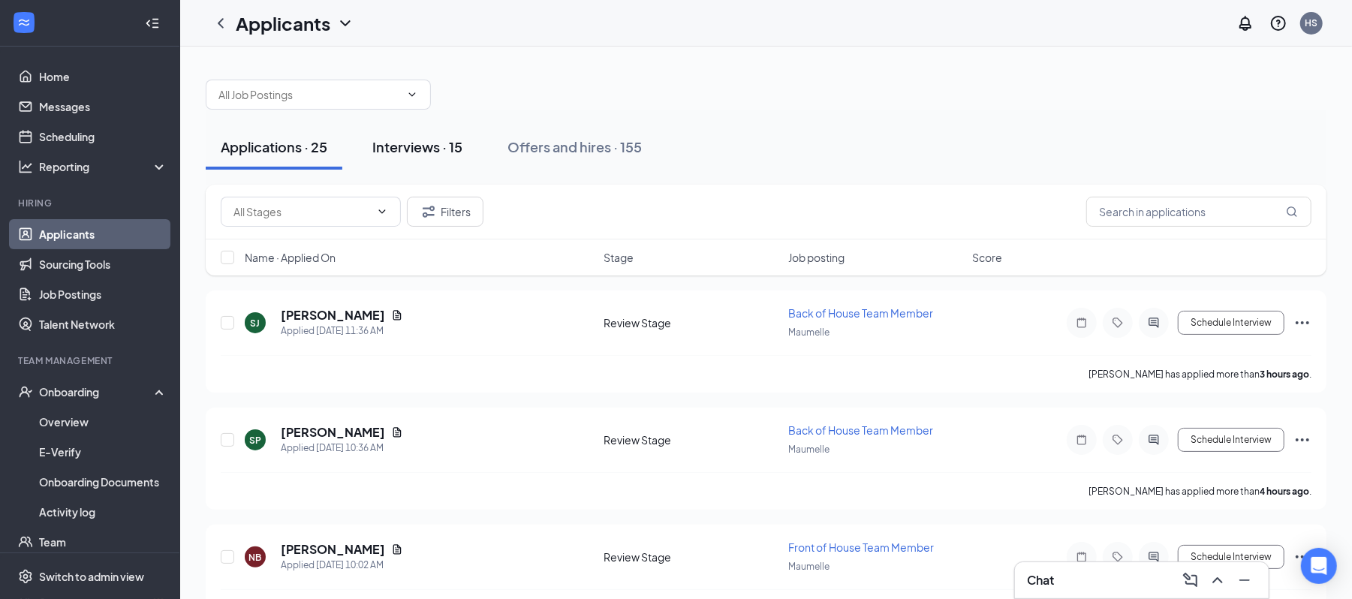
click at [421, 145] on div "Interviews · 15" at bounding box center [417, 146] width 90 height 19
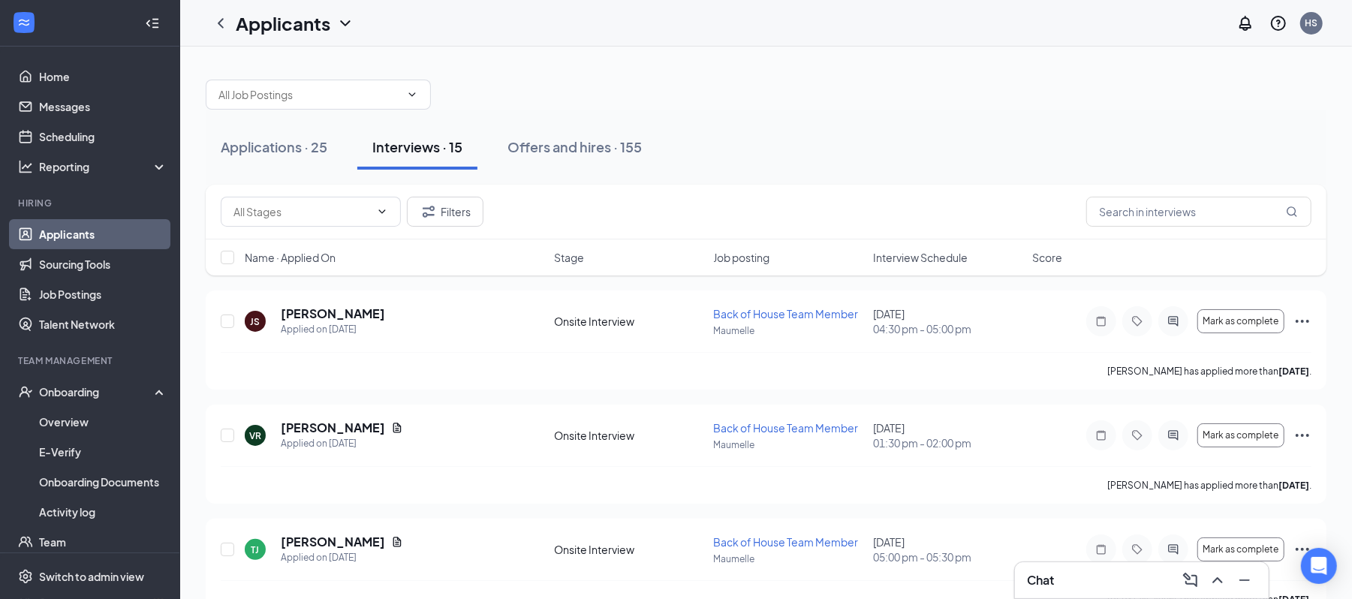
click at [742, 247] on div "Name · Applied On Stage Job posting Interview Schedule Score" at bounding box center [766, 257] width 1121 height 36
click at [923, 250] on div "Name · Applied On Stage Job posting Interview Schedule Score" at bounding box center [766, 257] width 1121 height 36
click at [917, 255] on span "Interview Schedule" at bounding box center [920, 257] width 95 height 15
click at [1176, 317] on icon "PrimaryDot" at bounding box center [1182, 315] width 18 height 12
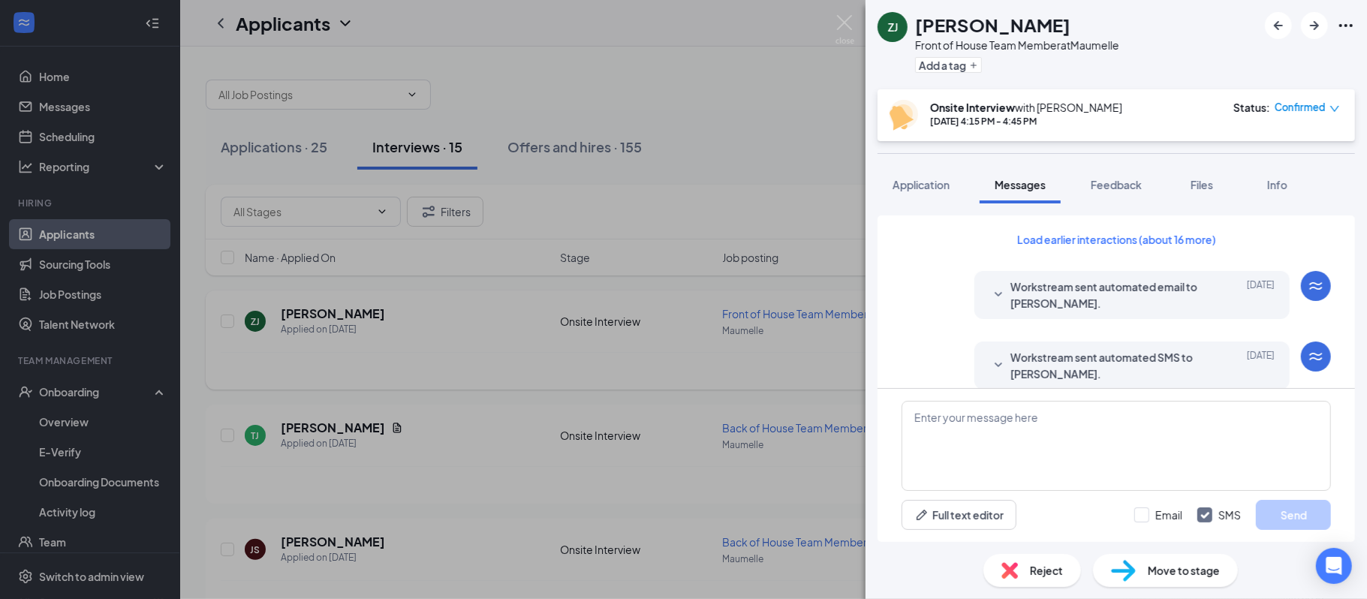
scroll to position [537, 0]
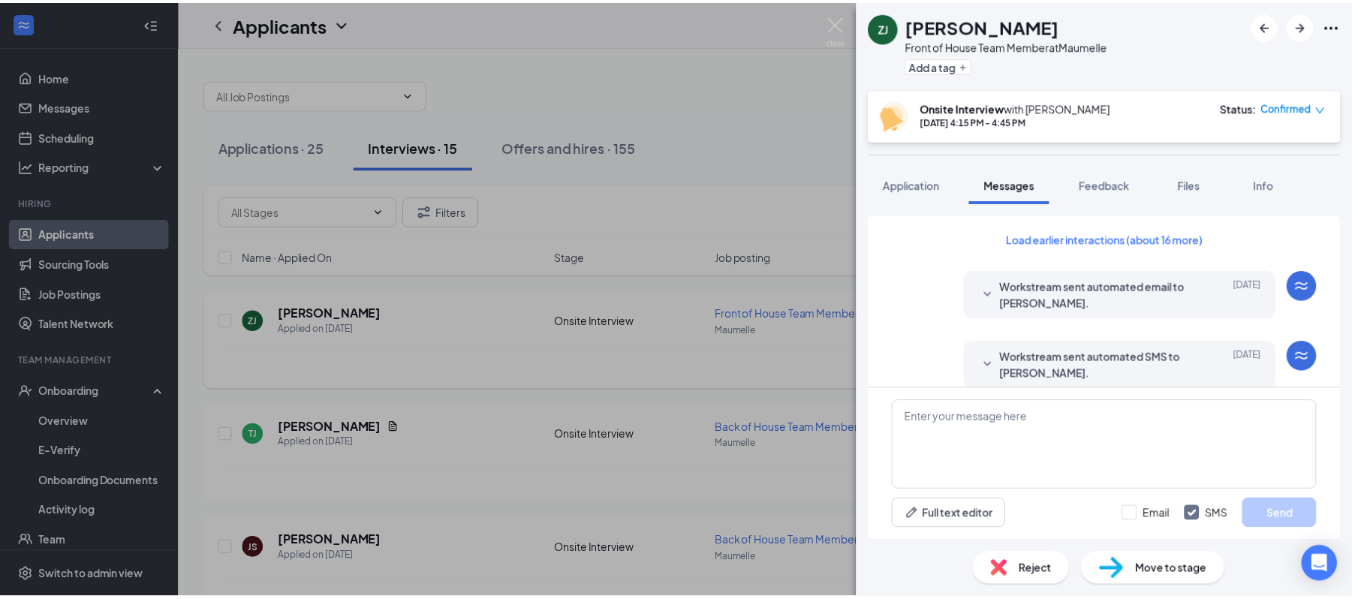
scroll to position [537, 0]
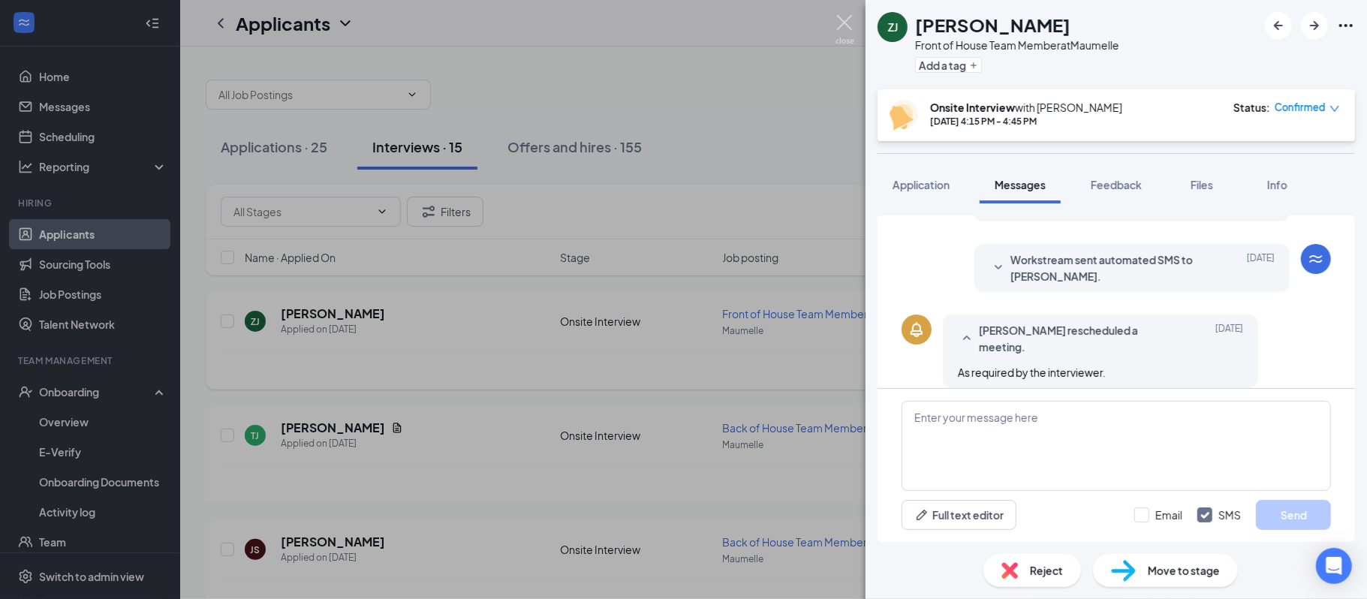
click at [850, 29] on img at bounding box center [844, 29] width 19 height 29
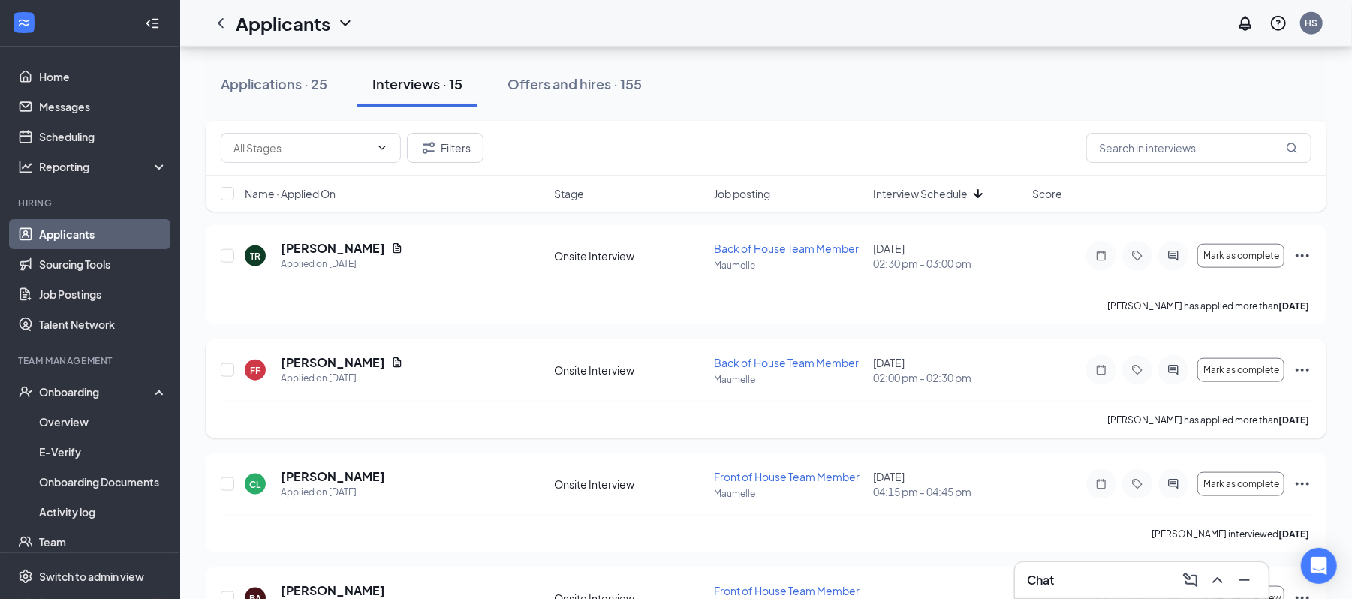
scroll to position [1091, 0]
click at [1246, 380] on button "Mark as complete" at bounding box center [1240, 372] width 87 height 24
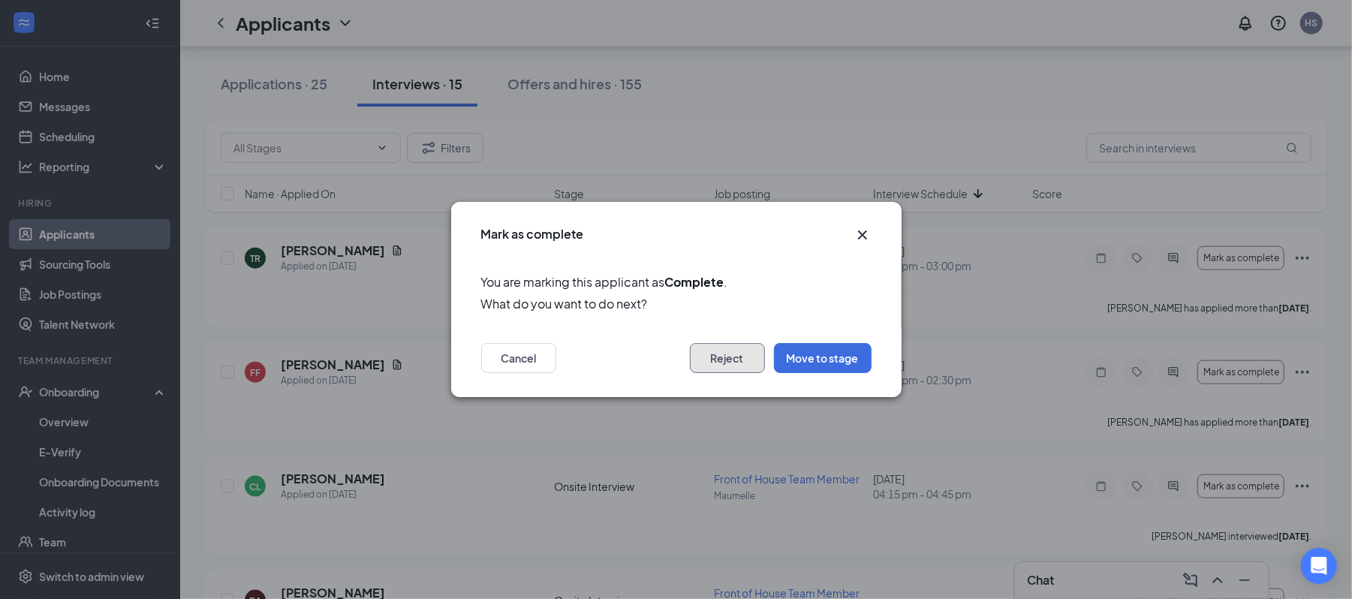
click at [724, 366] on button "Reject" at bounding box center [727, 358] width 75 height 30
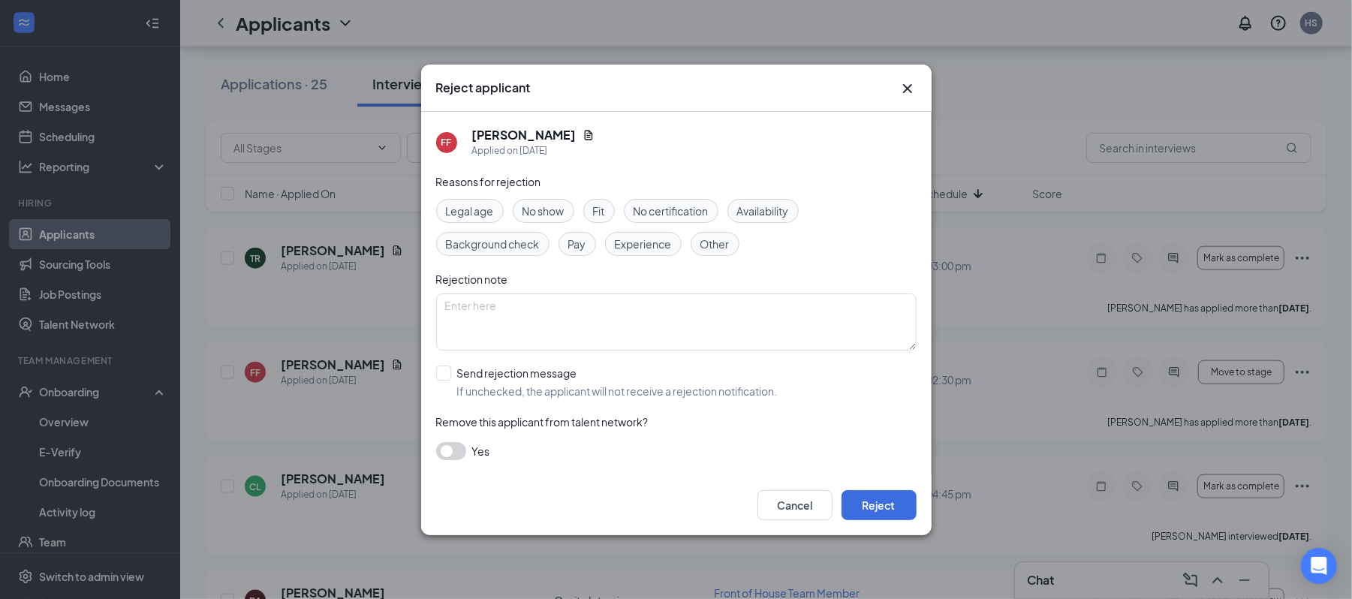
click at [535, 203] on span "No show" at bounding box center [543, 211] width 42 height 17
click at [488, 366] on input "Send rejection message If unchecked, the applicant will not receive a rejection…" at bounding box center [607, 382] width 342 height 33
checkbox input "true"
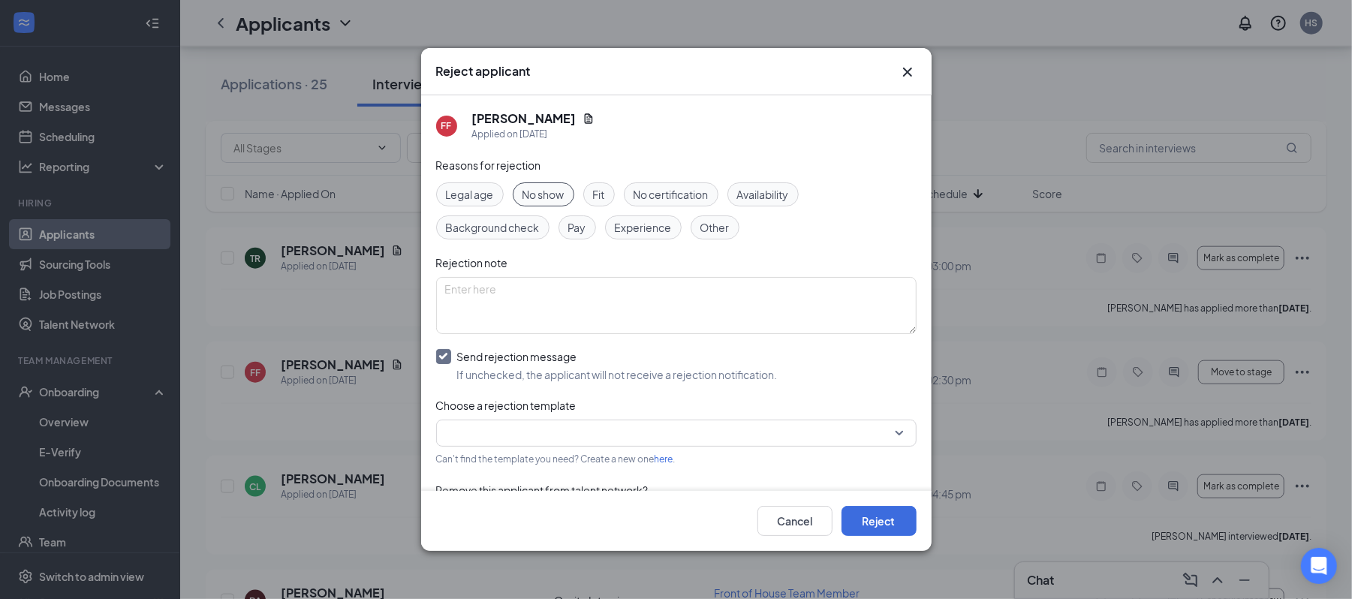
click at [513, 439] on input "search" at bounding box center [671, 433] width 452 height 26
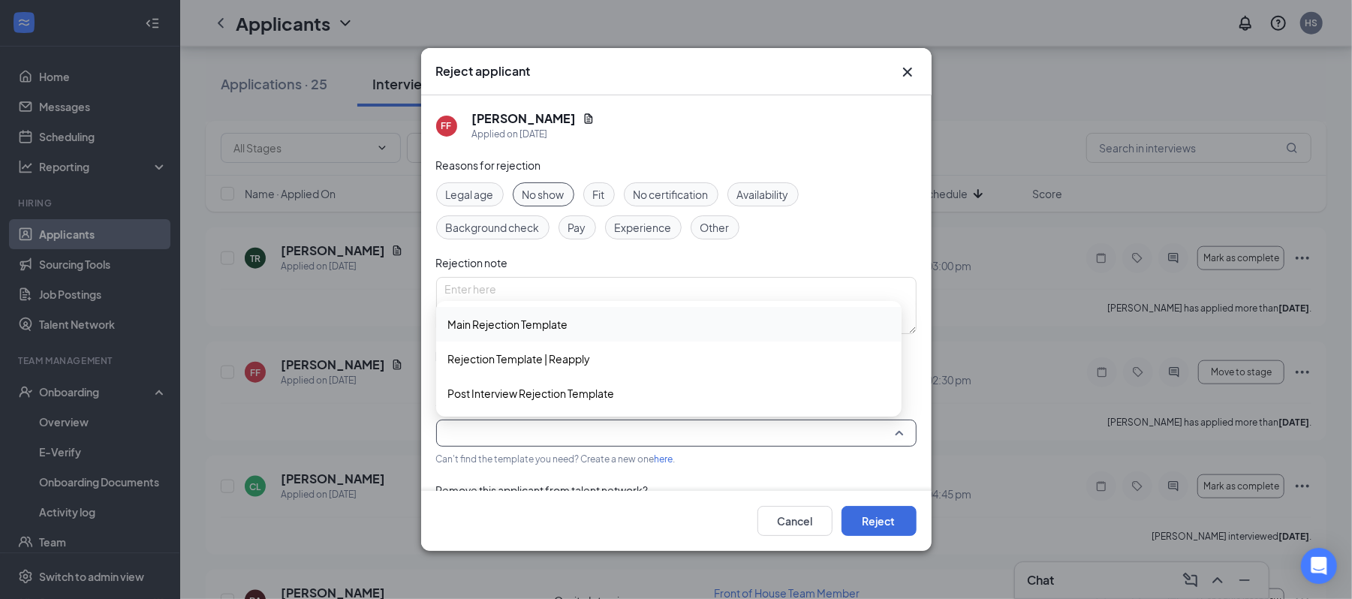
click at [544, 317] on span "Main Rejection Template" at bounding box center [508, 324] width 120 height 17
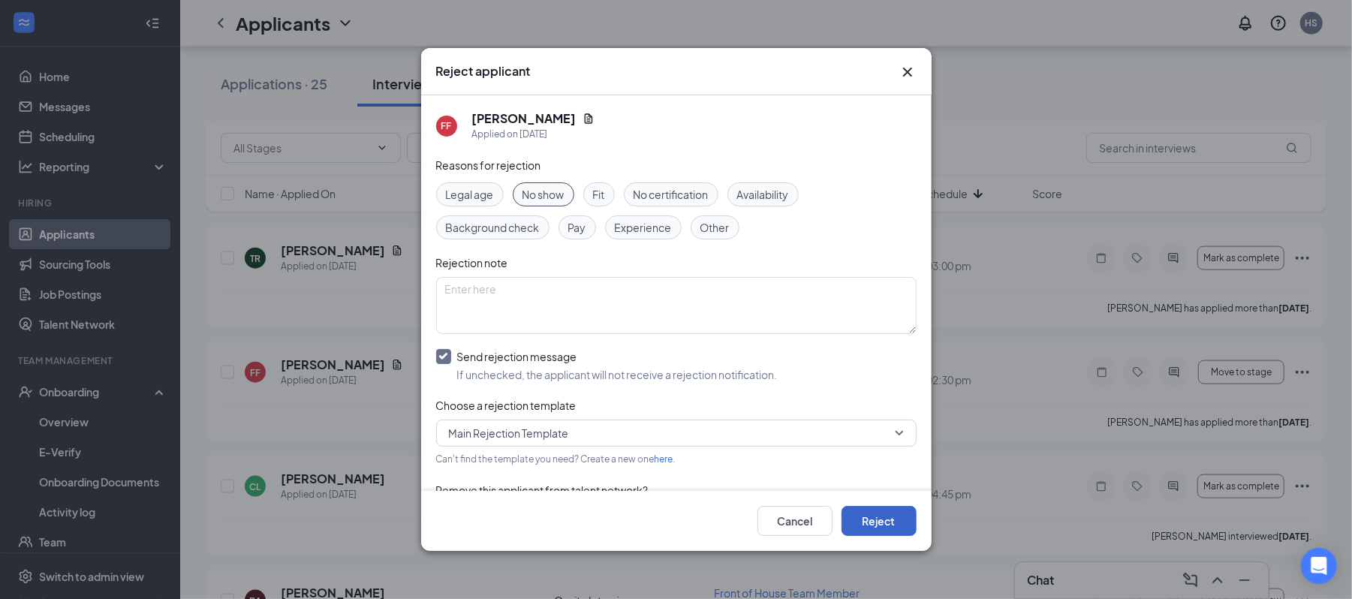
click at [887, 507] on button "Reject" at bounding box center [878, 521] width 75 height 30
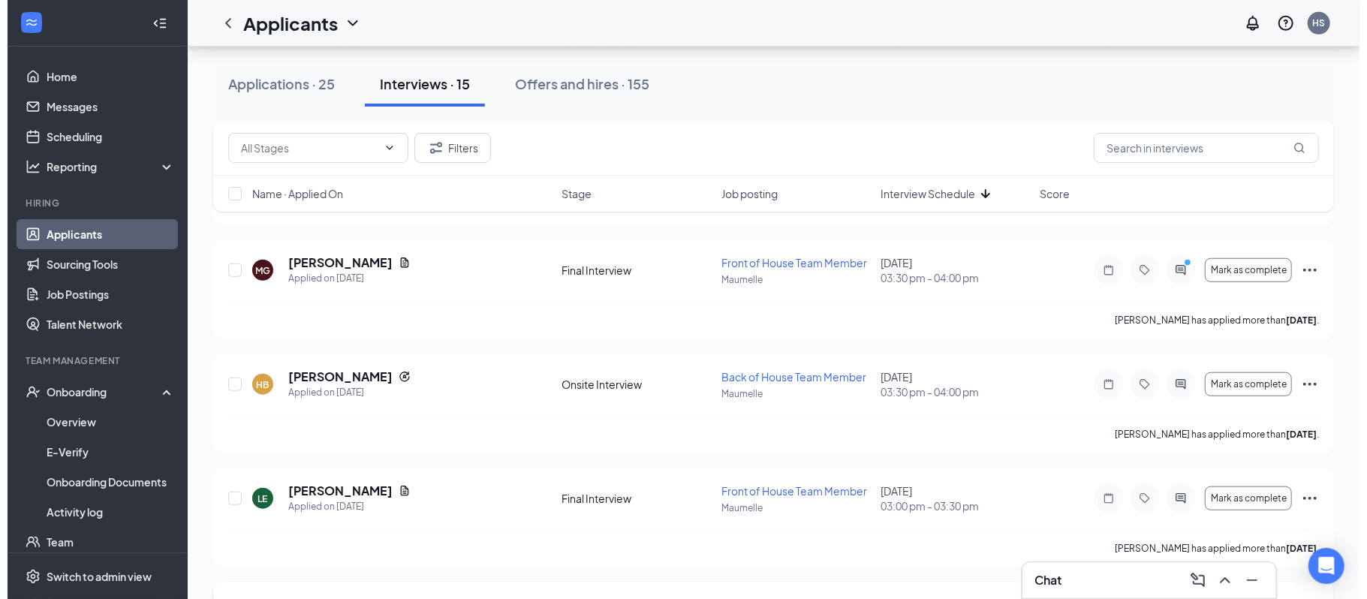
scroll to position [736, 0]
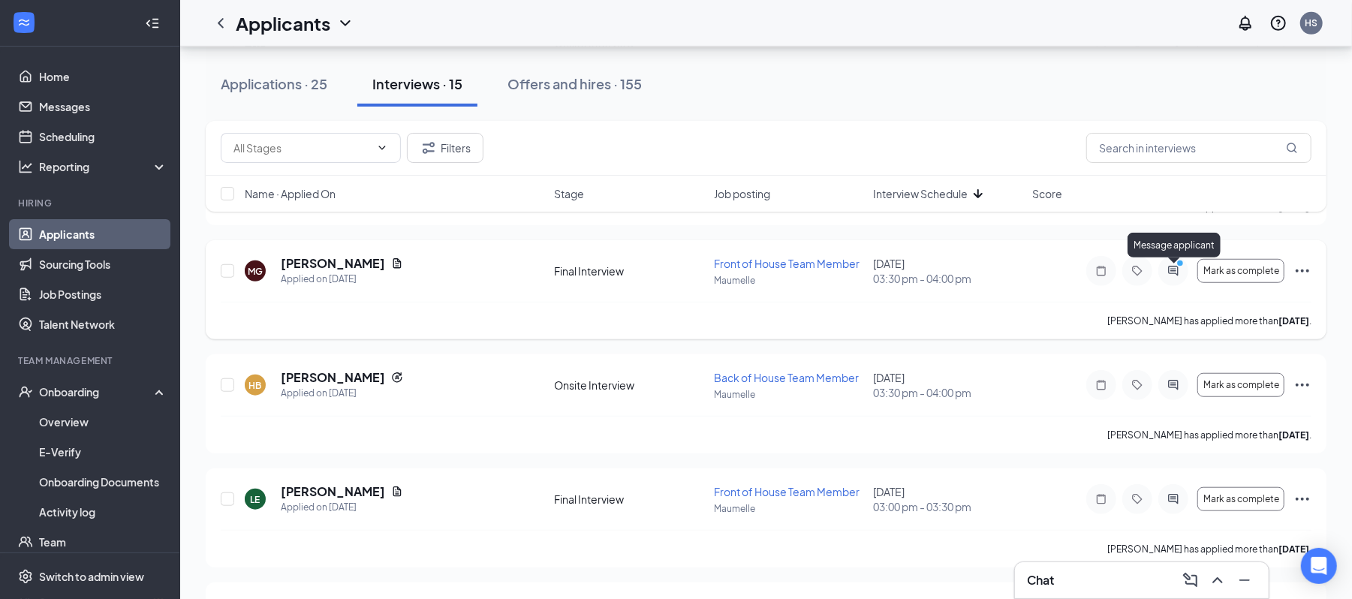
click at [1176, 268] on icon "PrimaryDot" at bounding box center [1182, 265] width 18 height 12
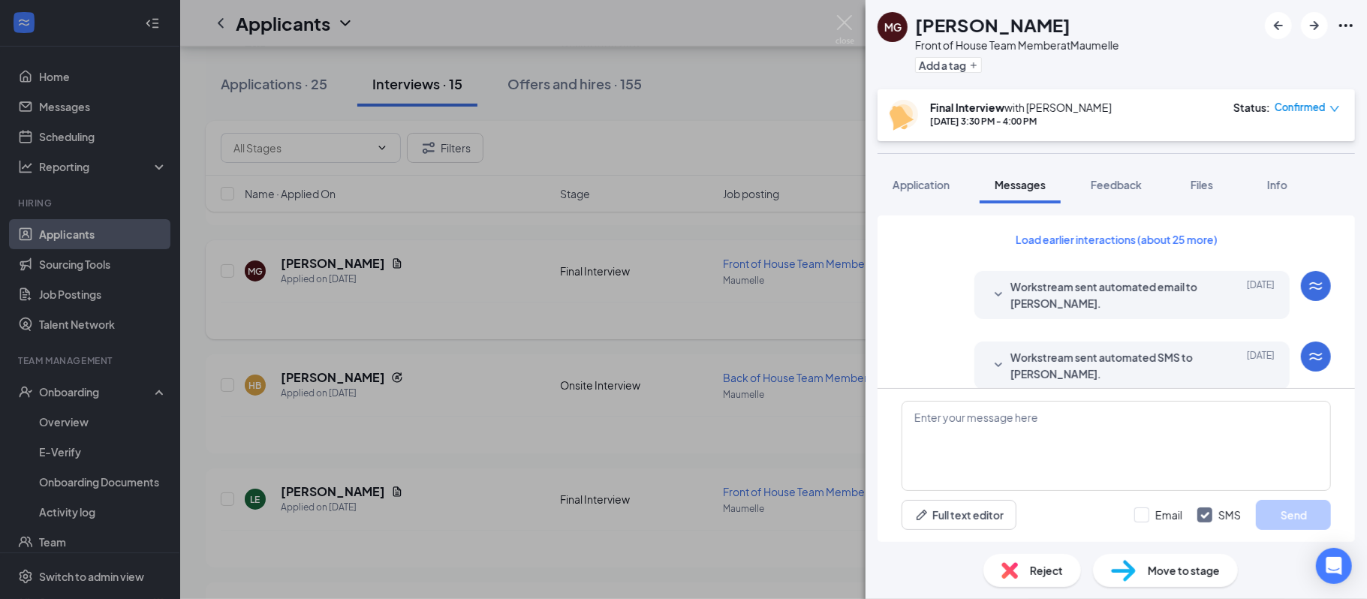
scroll to position [571, 0]
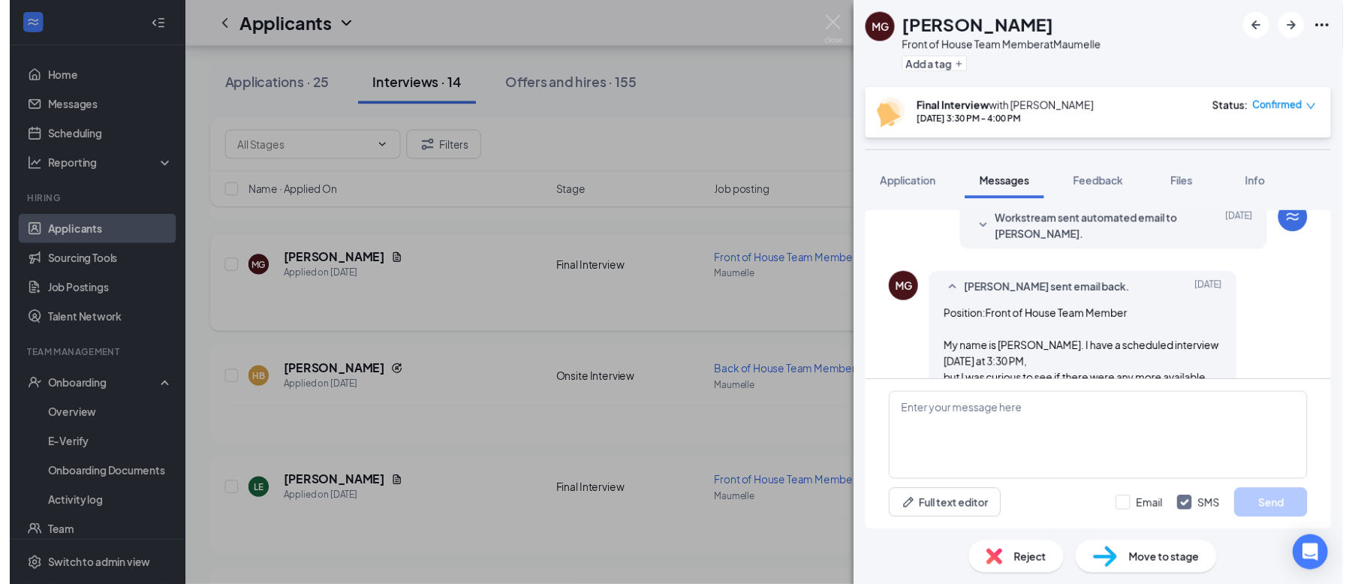
scroll to position [571, 0]
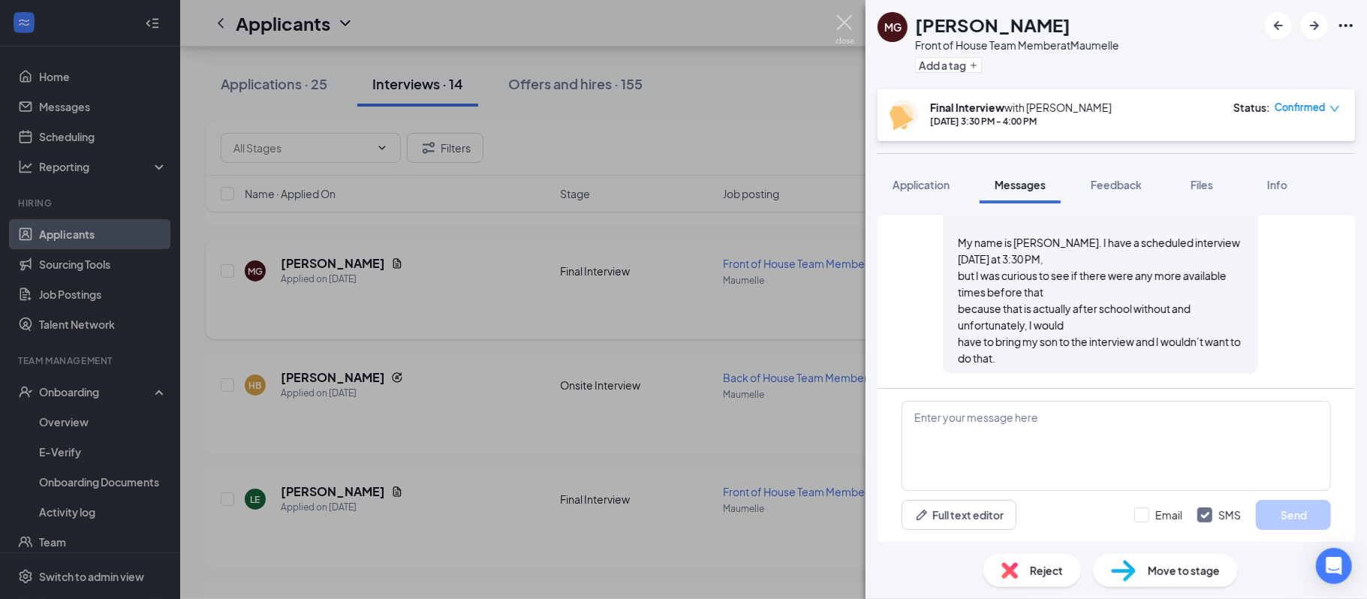
click at [850, 18] on img at bounding box center [844, 29] width 19 height 29
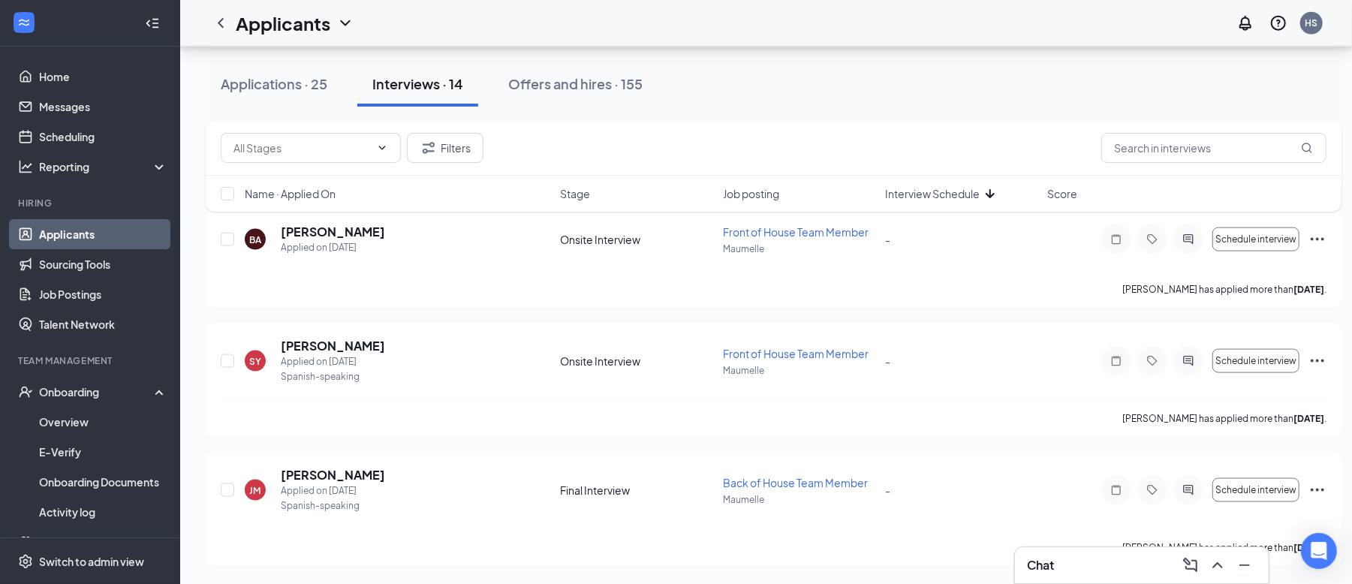
scroll to position [1341, 0]
